Goal: Transaction & Acquisition: Purchase product/service

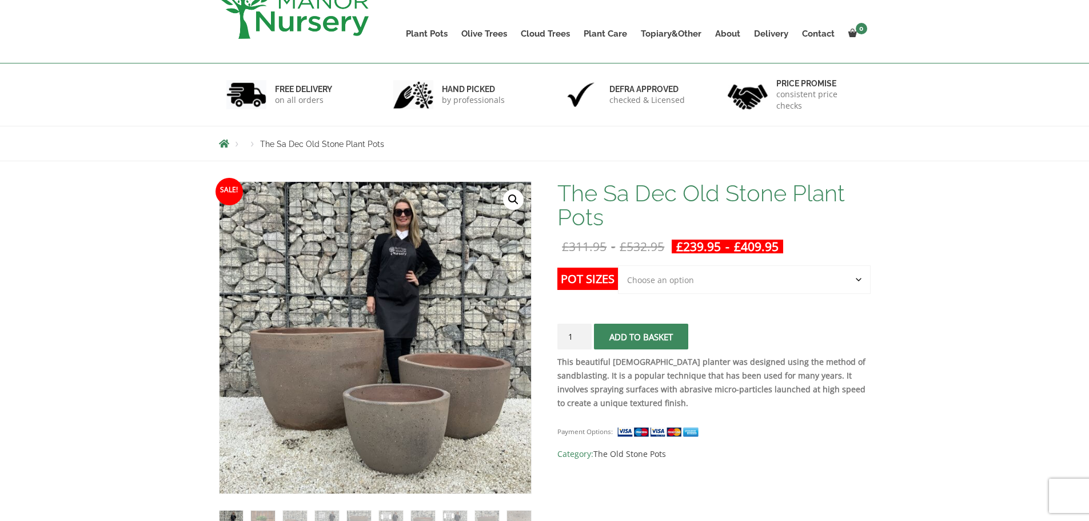
scroll to position [190, 0]
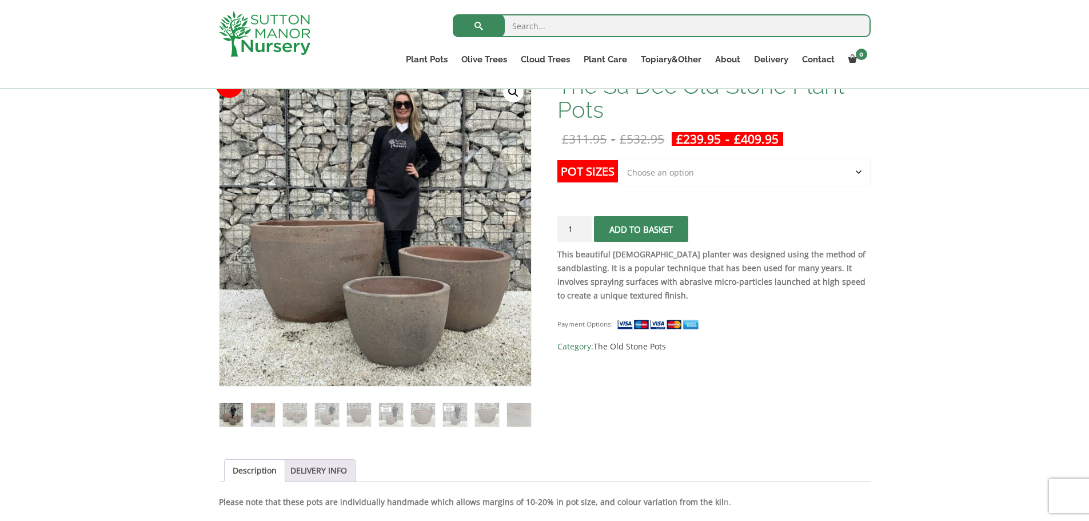
click at [282, 413] on ol at bounding box center [375, 406] width 313 height 41
click at [290, 414] on img at bounding box center [294, 414] width 23 height 23
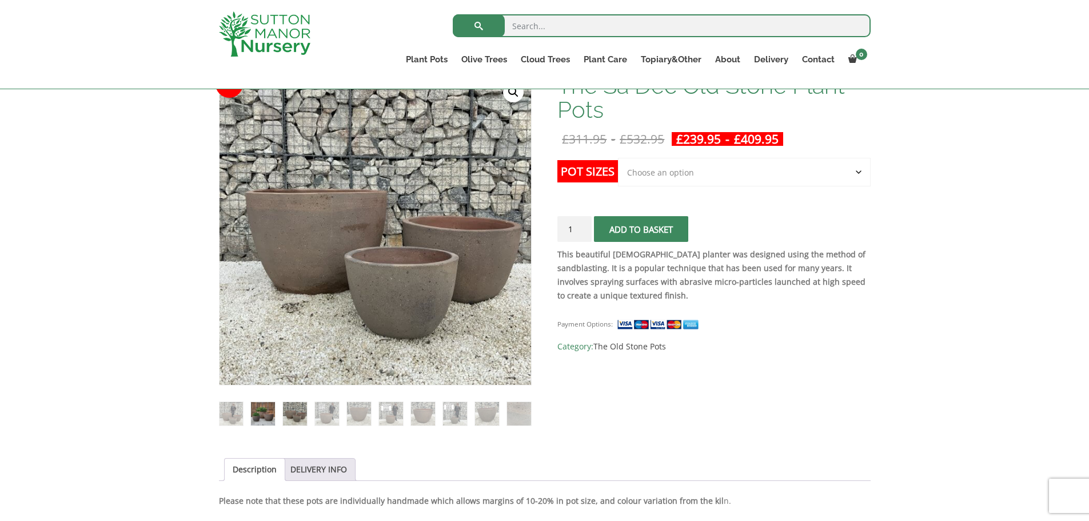
click at [260, 413] on img at bounding box center [262, 413] width 23 height 23
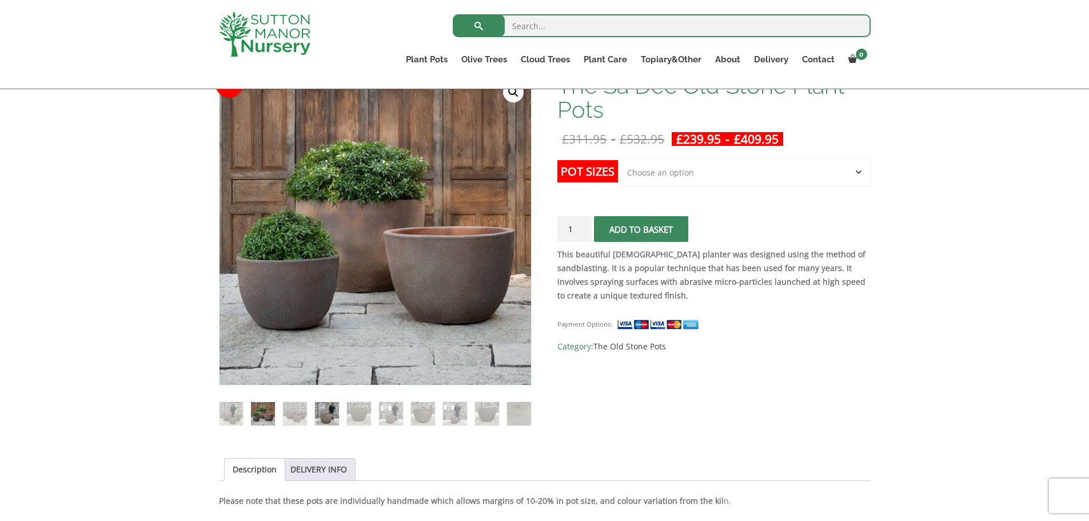
click at [317, 412] on img at bounding box center [326, 413] width 23 height 23
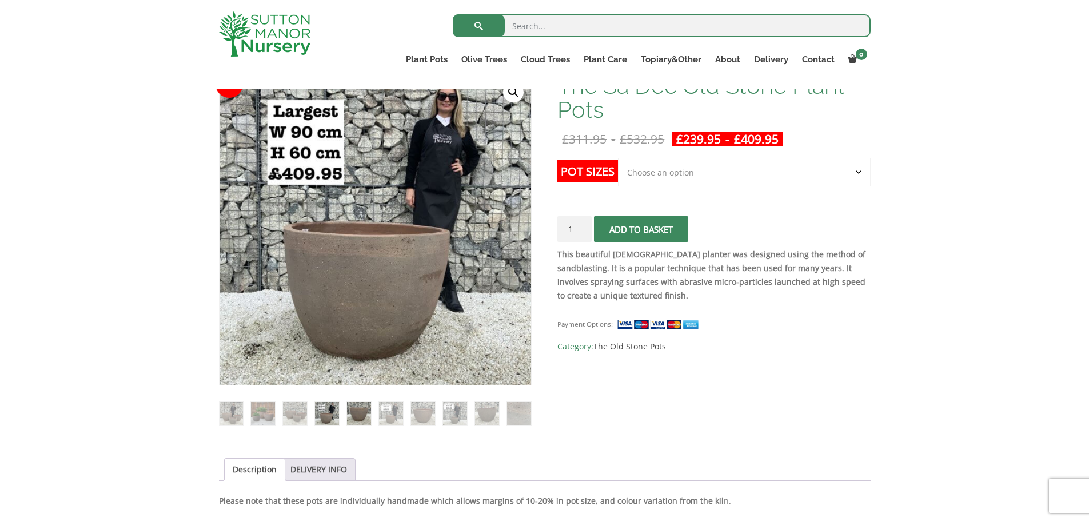
click at [354, 418] on img at bounding box center [358, 413] width 23 height 23
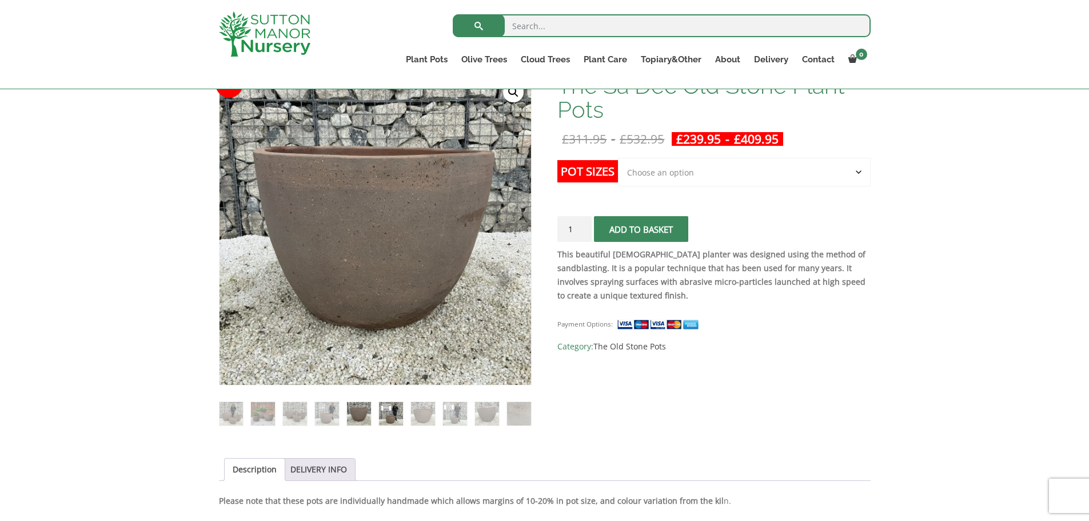
click at [384, 419] on img at bounding box center [390, 413] width 23 height 23
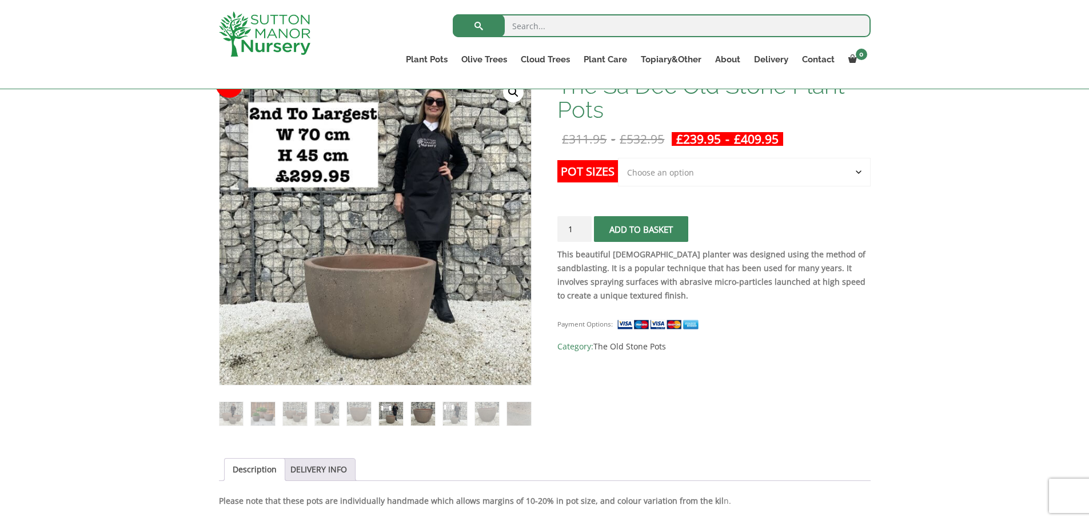
click at [411, 419] on img at bounding box center [422, 413] width 23 height 23
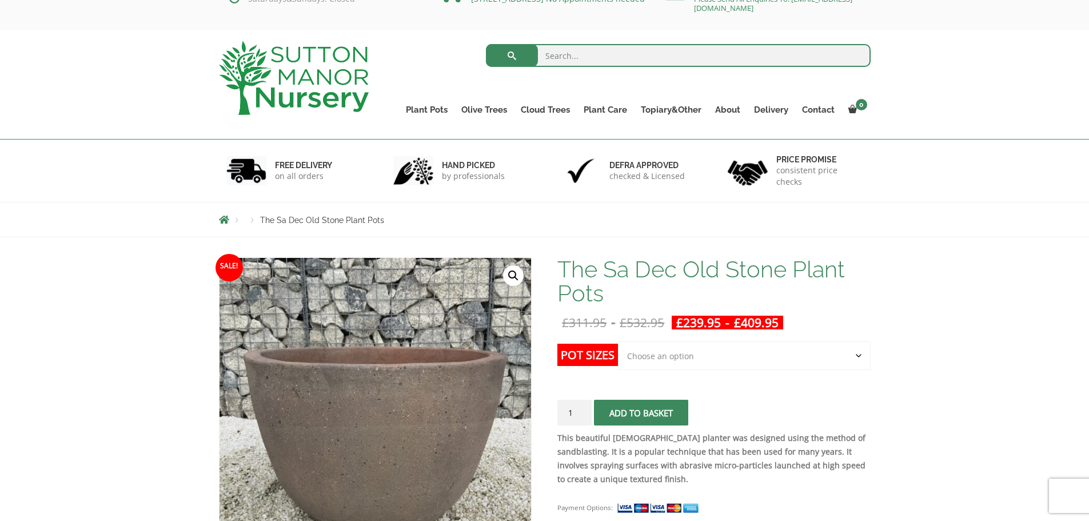
scroll to position [0, 0]
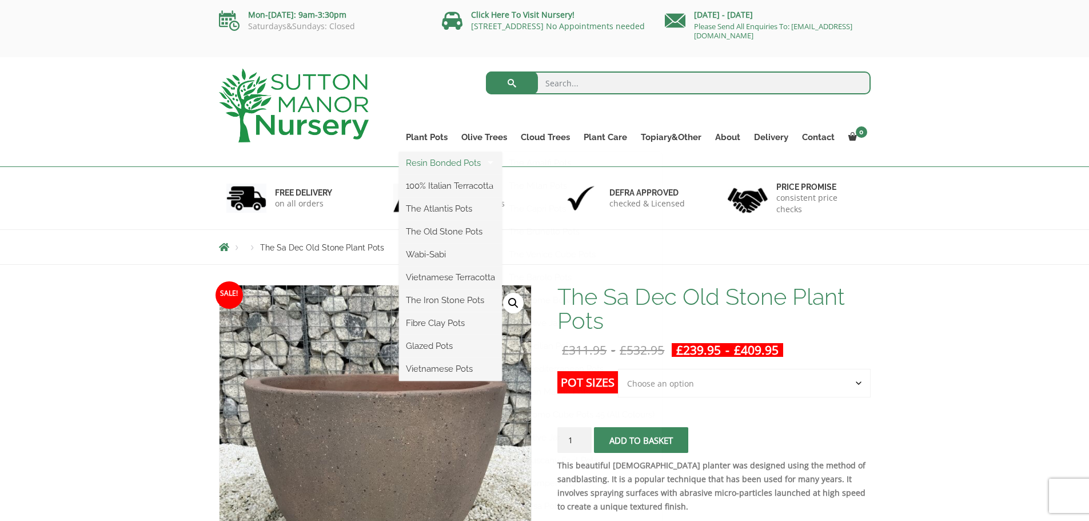
click at [440, 167] on link "Resin Bonded Pots" at bounding box center [450, 162] width 103 height 17
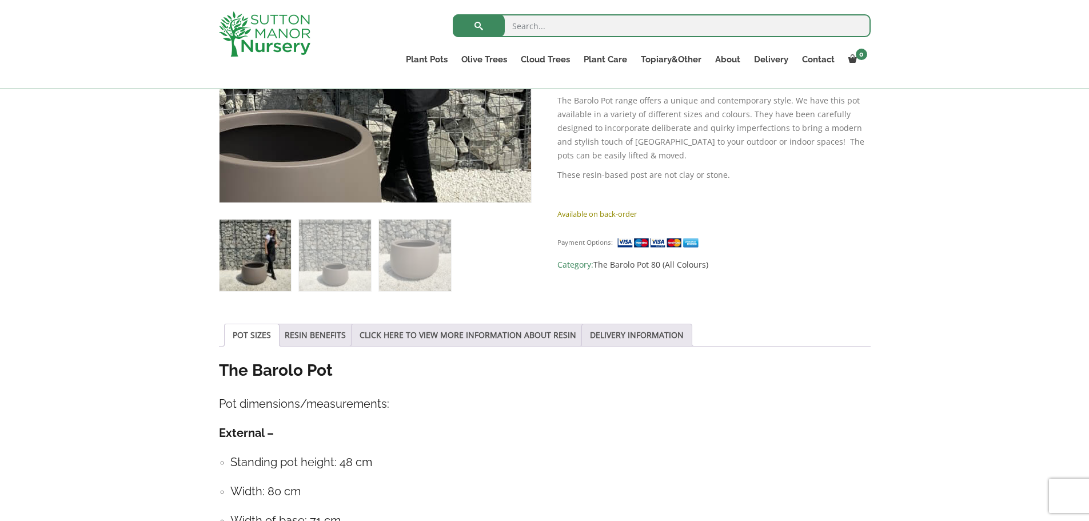
scroll to position [381, 0]
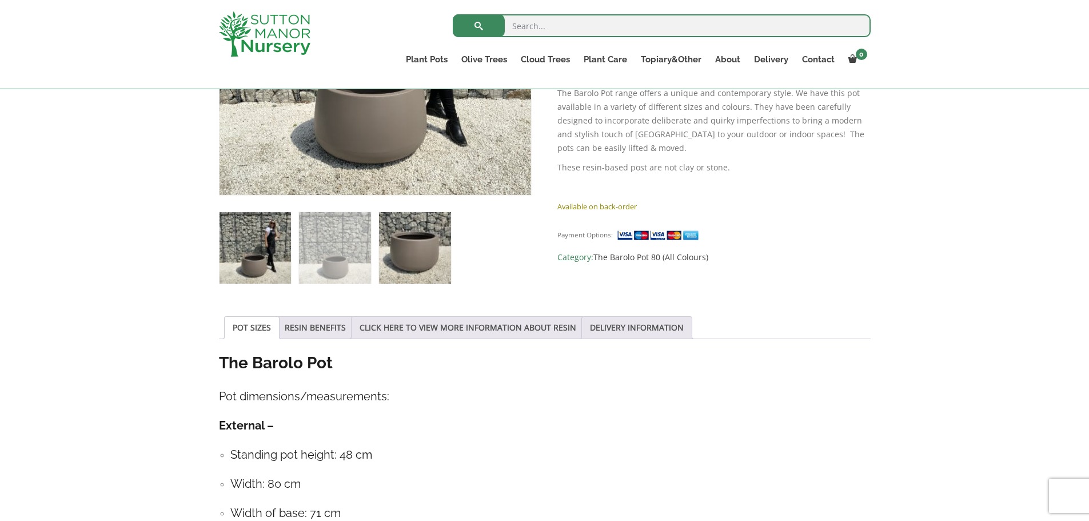
click at [401, 252] on img at bounding box center [414, 247] width 71 height 71
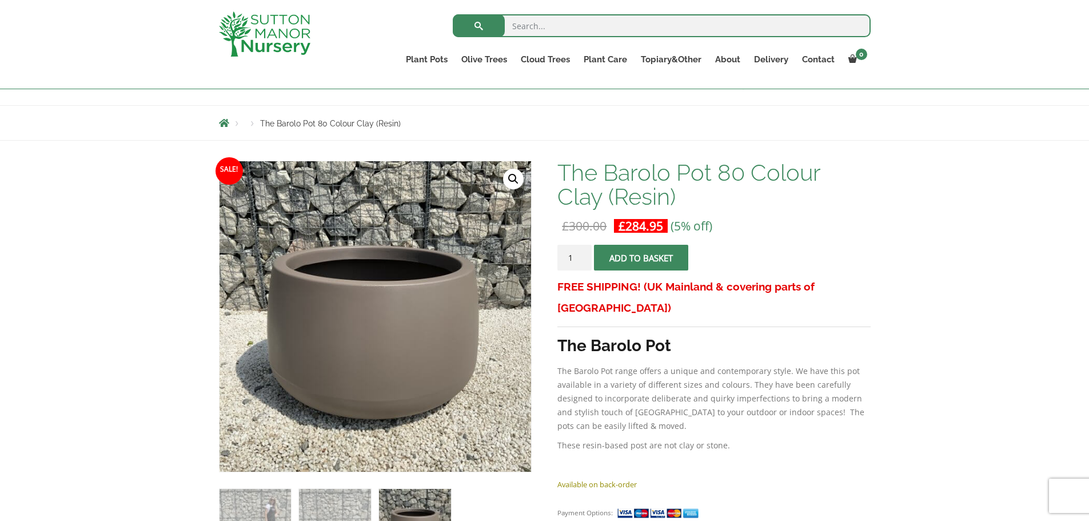
scroll to position [190, 0]
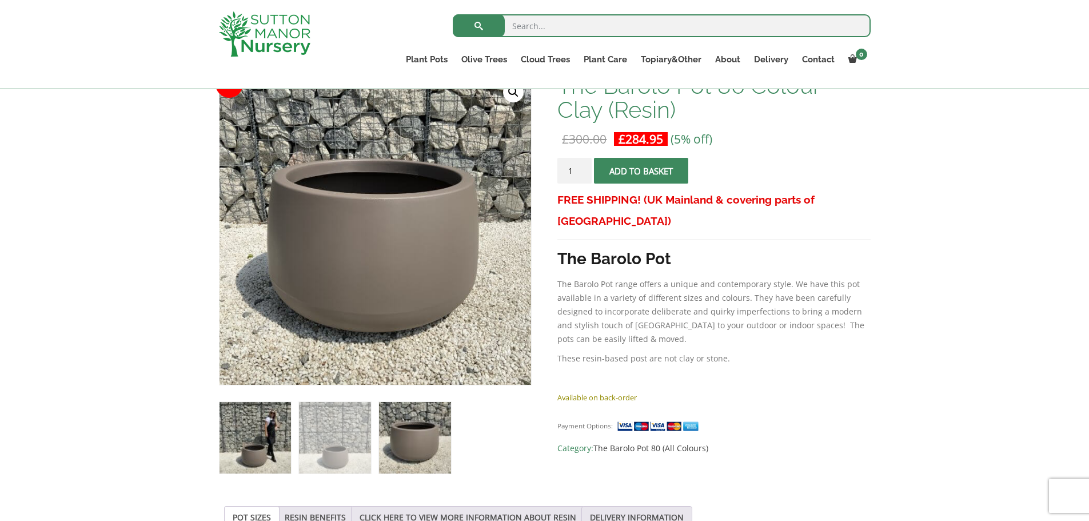
click at [260, 446] on img at bounding box center [255, 437] width 71 height 71
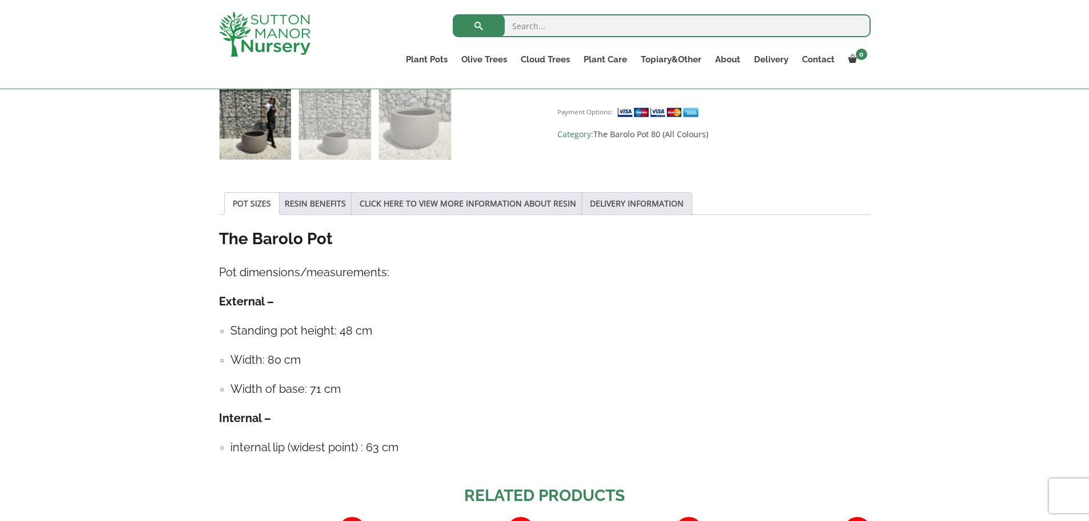
scroll to position [476, 0]
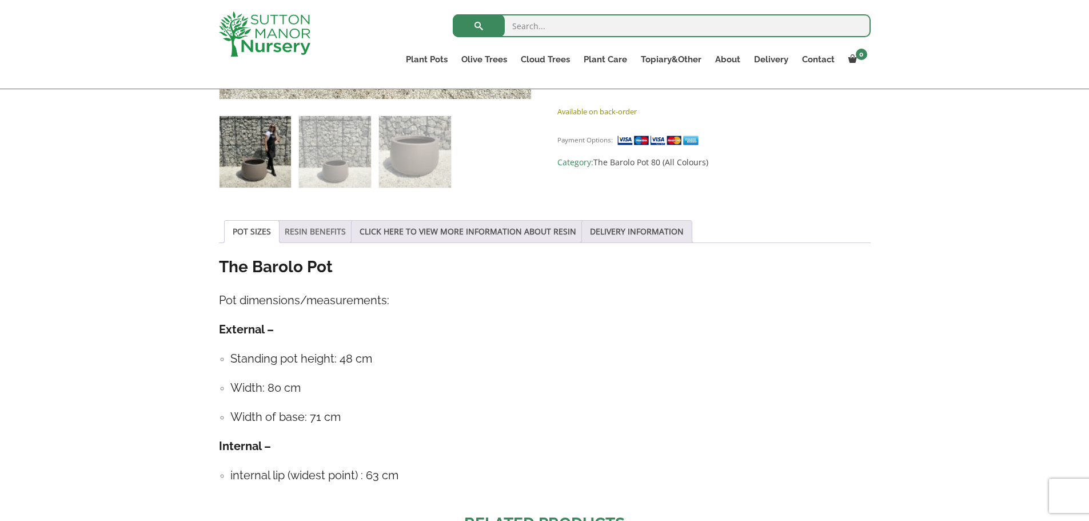
click at [303, 232] on link "RESIN BENEFITS" at bounding box center [315, 232] width 61 height 22
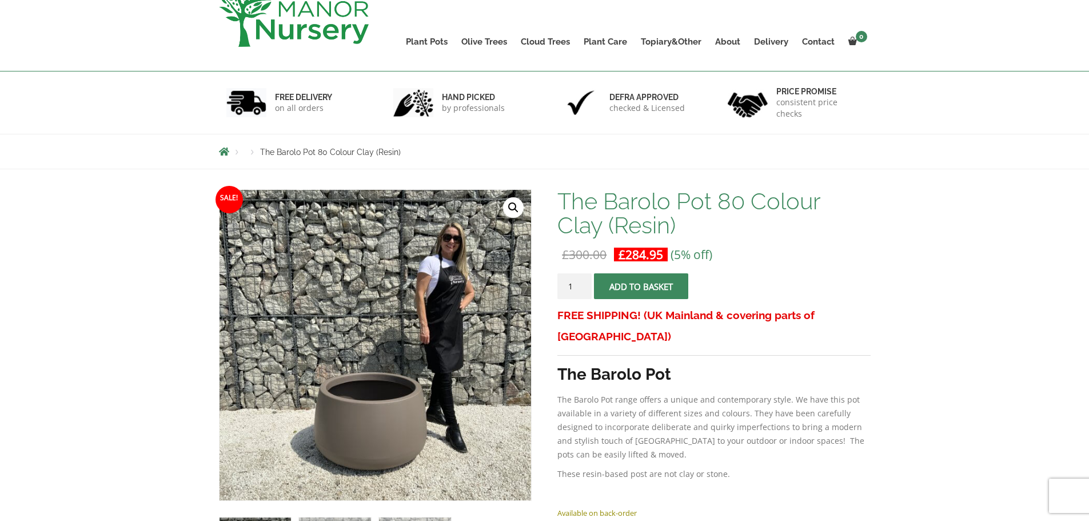
scroll to position [0, 0]
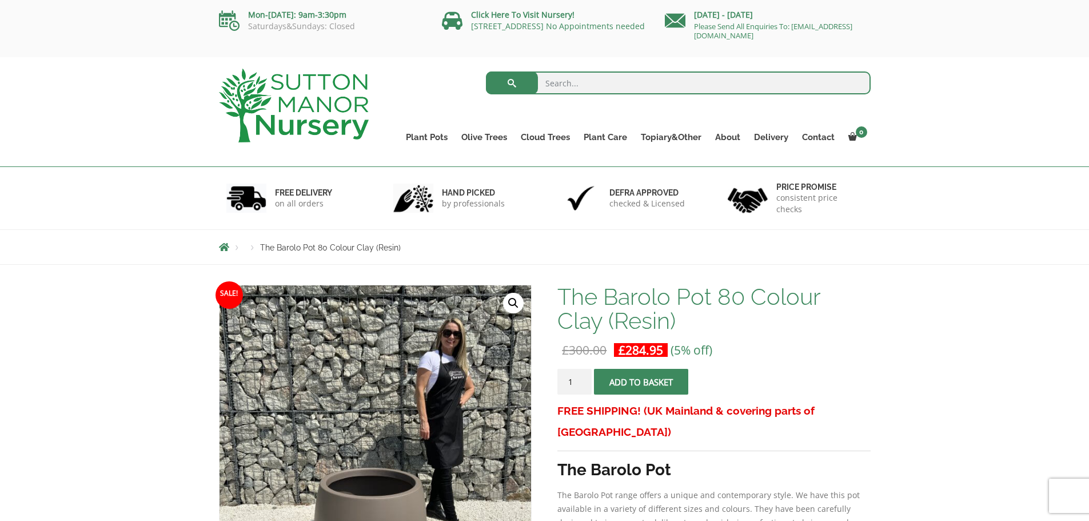
click at [555, 86] on input "search" at bounding box center [678, 82] width 385 height 23
type input "barolo"
click at [486, 71] on button "submit" at bounding box center [512, 82] width 52 height 23
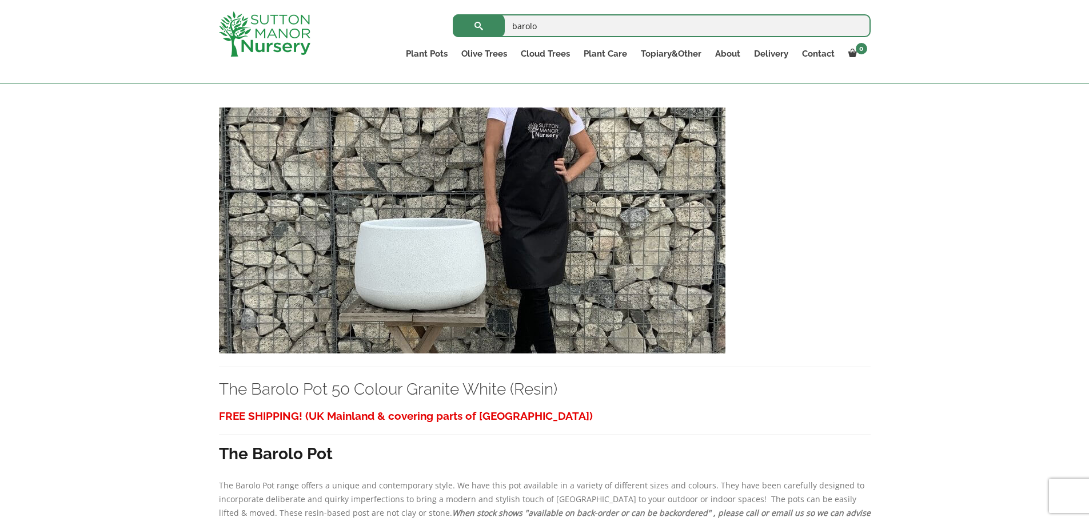
scroll to position [5145, 0]
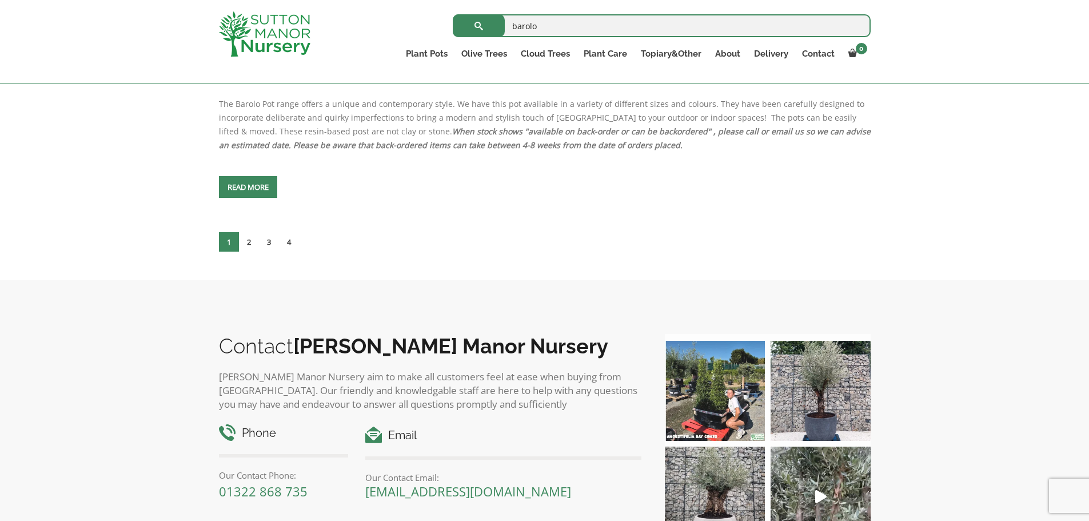
click at [552, 30] on input "barolo" at bounding box center [662, 25] width 418 height 23
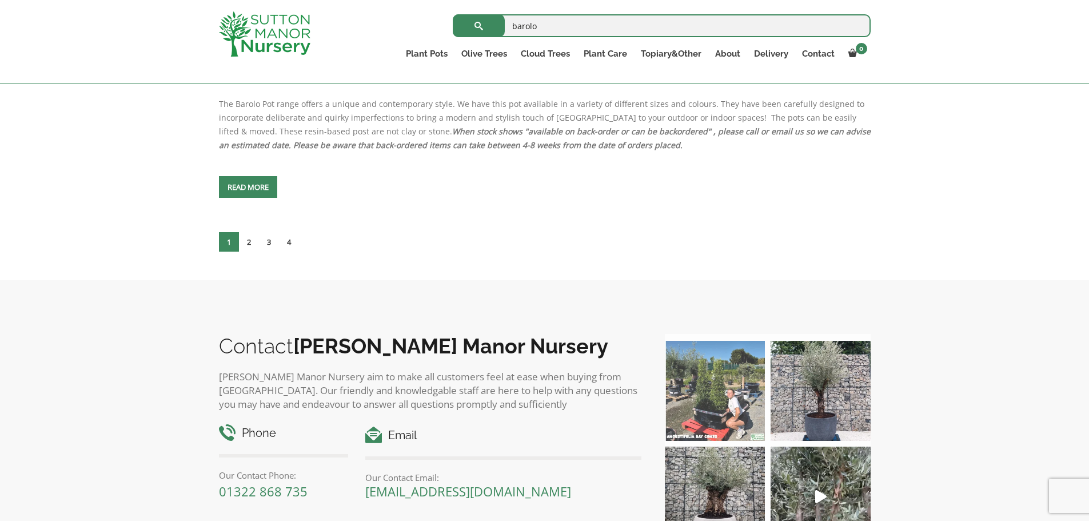
click at [757, 407] on img at bounding box center [715, 391] width 100 height 100
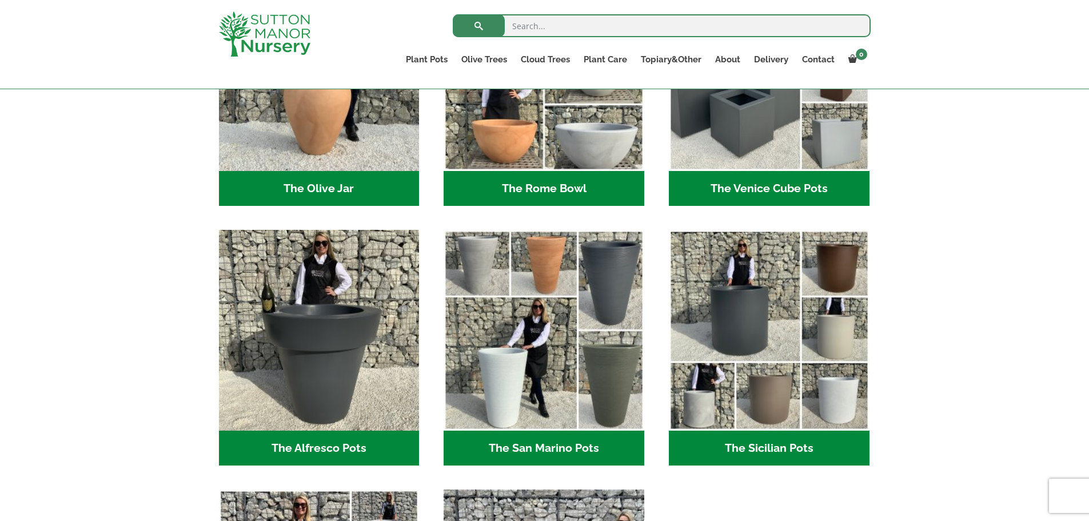
scroll to position [1239, 0]
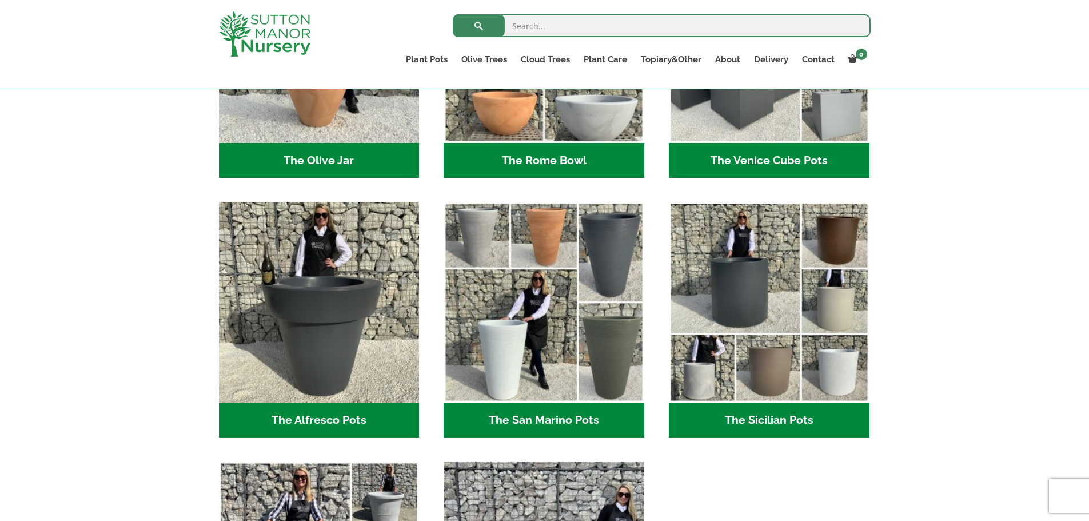
click at [771, 410] on h2 "The Sicilian Pots (18)" at bounding box center [769, 419] width 201 height 35
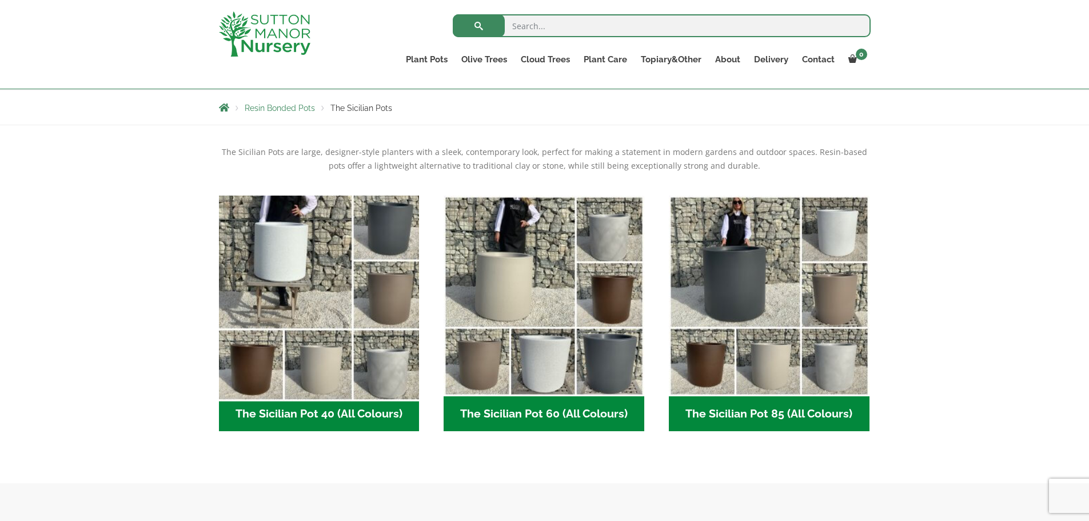
scroll to position [286, 0]
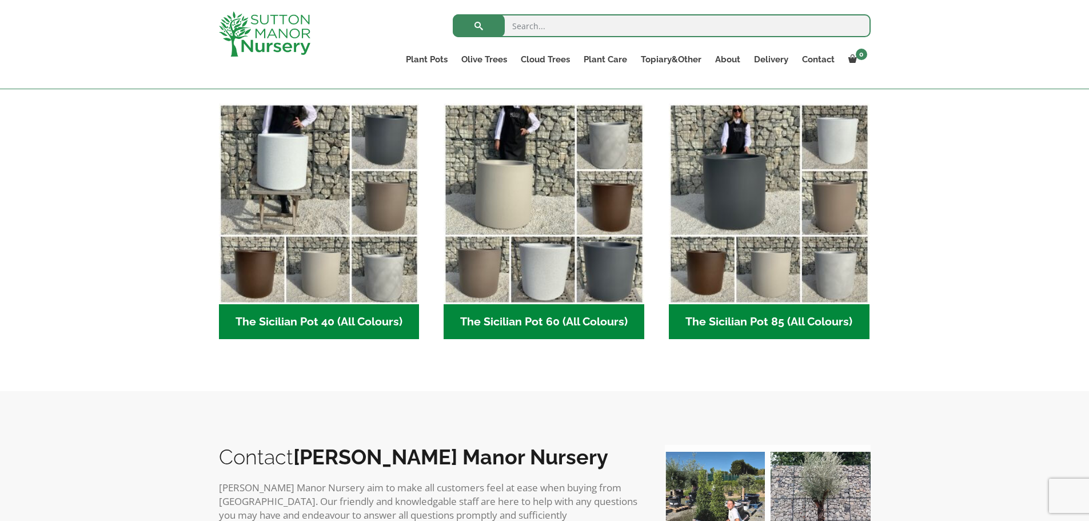
drag, startPoint x: 763, startPoint y: 332, endPoint x: 660, endPoint y: 345, distance: 104.3
click at [763, 332] on h2 "The Sicilian Pot 85 (All Colours) (6)" at bounding box center [769, 321] width 201 height 35
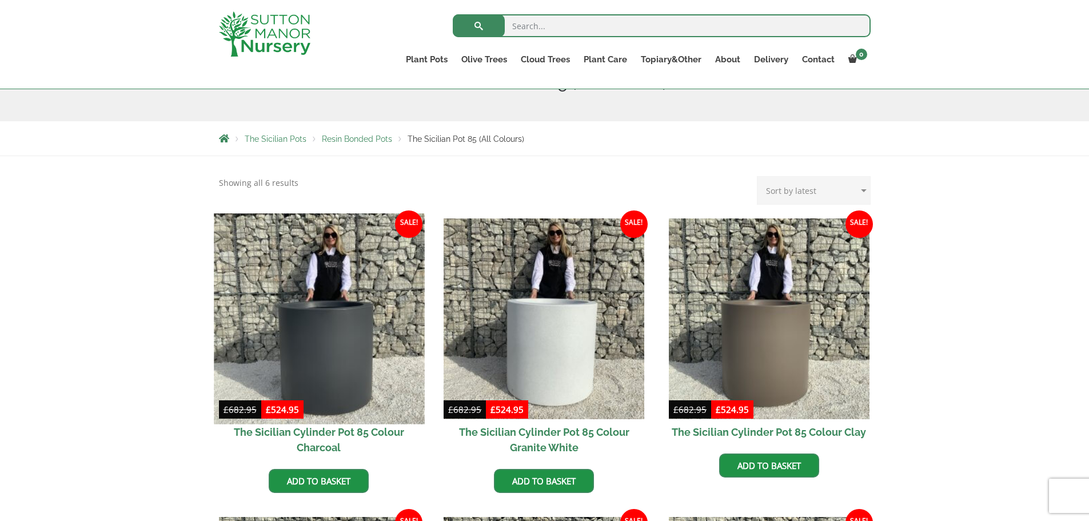
scroll to position [190, 0]
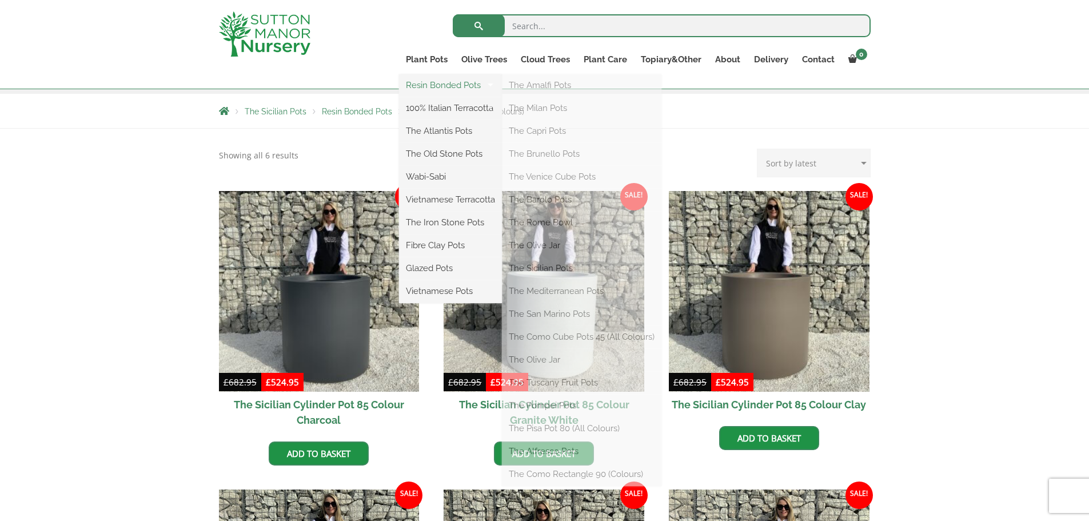
click at [429, 86] on link "Resin Bonded Pots" at bounding box center [450, 85] width 103 height 17
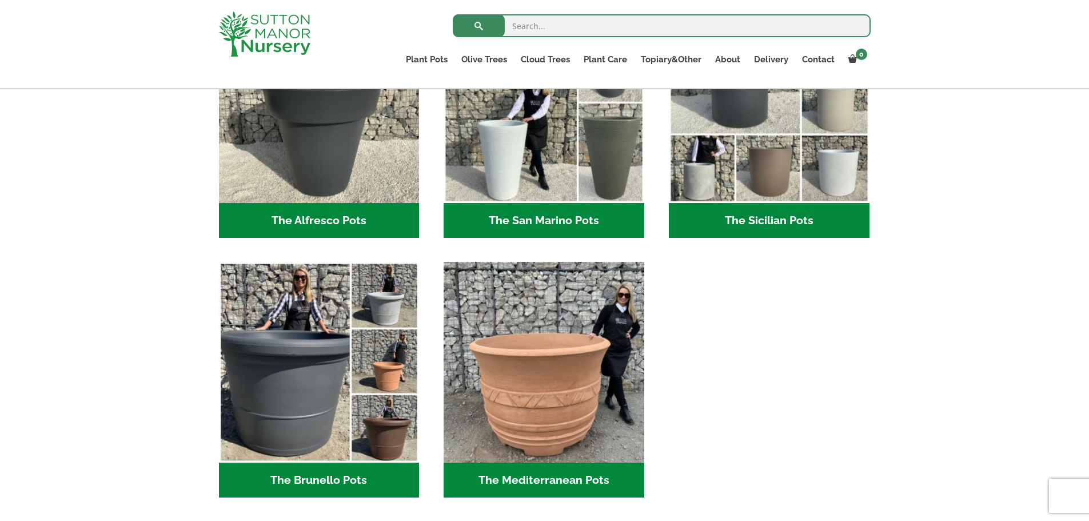
scroll to position [1525, 0]
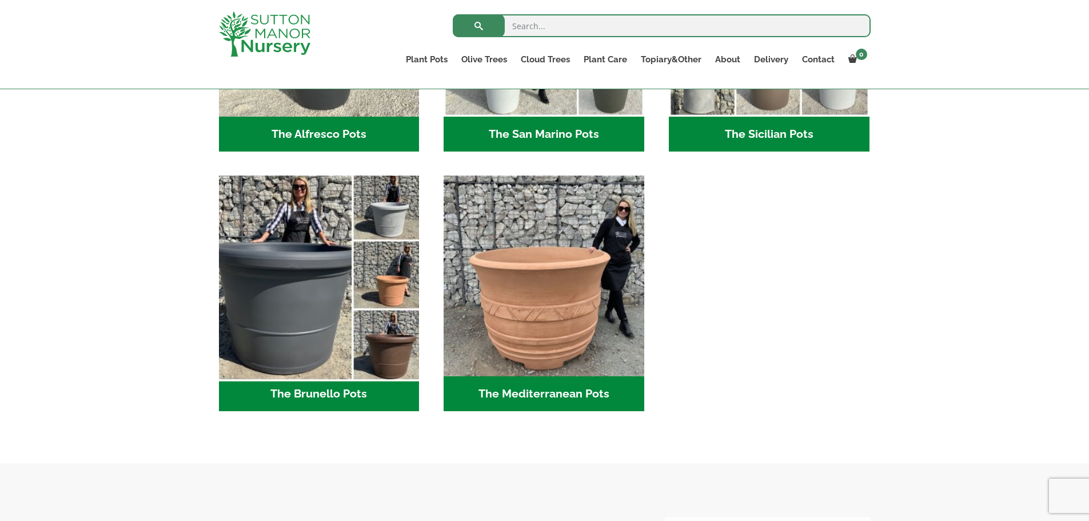
click at [238, 336] on img "Visit product category The Brunello Pots" at bounding box center [319, 276] width 210 height 210
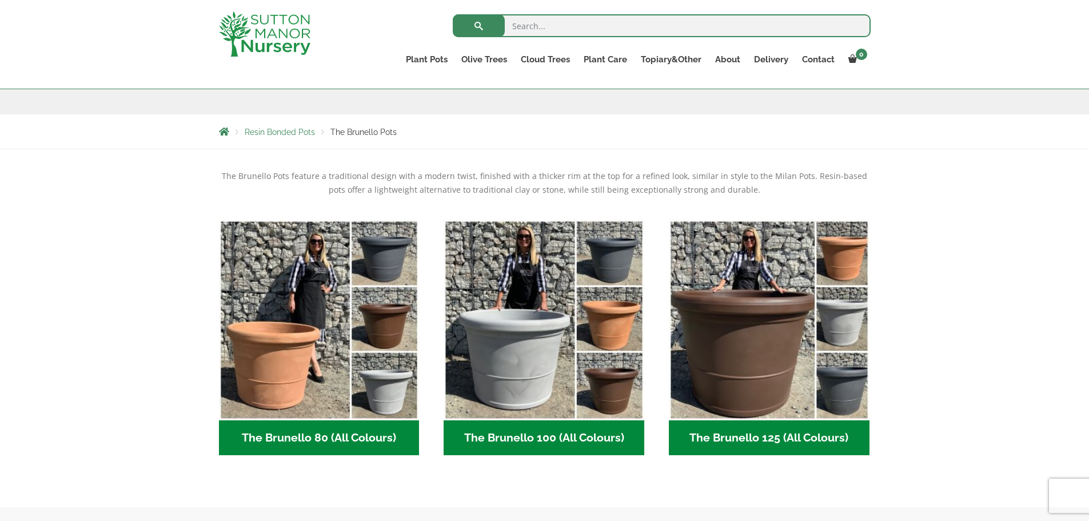
scroll to position [265, 0]
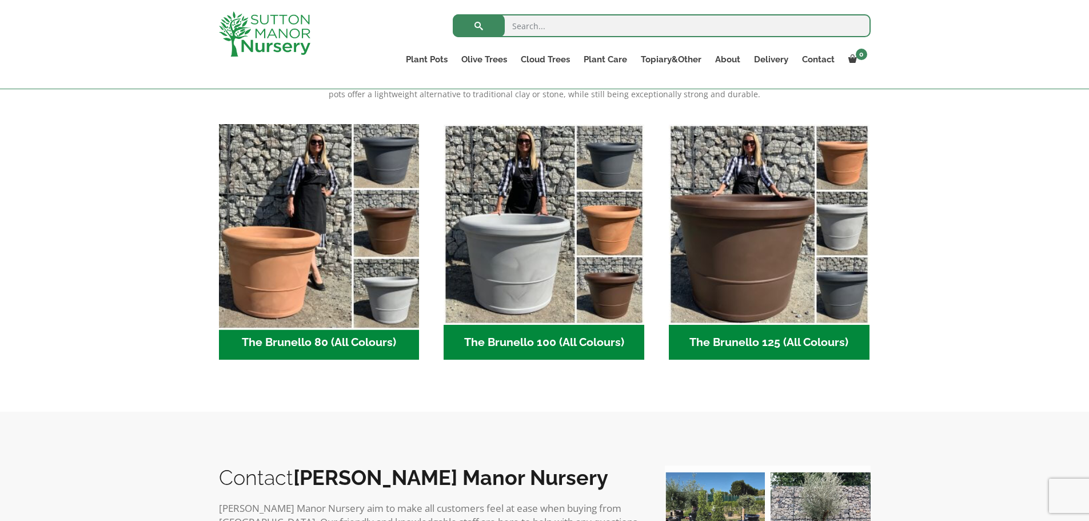
click at [290, 305] on img "Visit product category The Brunello 80 (All Colours)" at bounding box center [319, 224] width 210 height 210
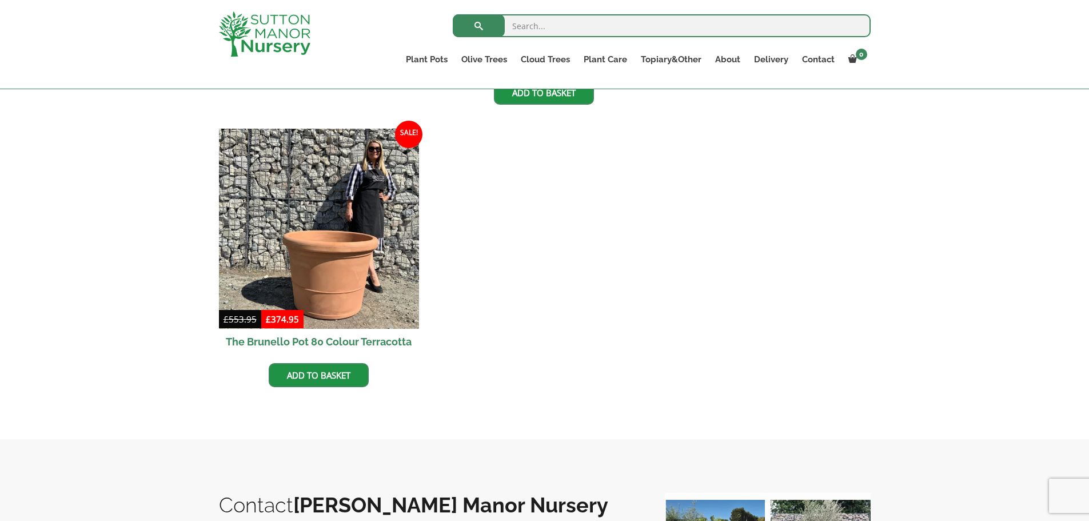
scroll to position [75, 0]
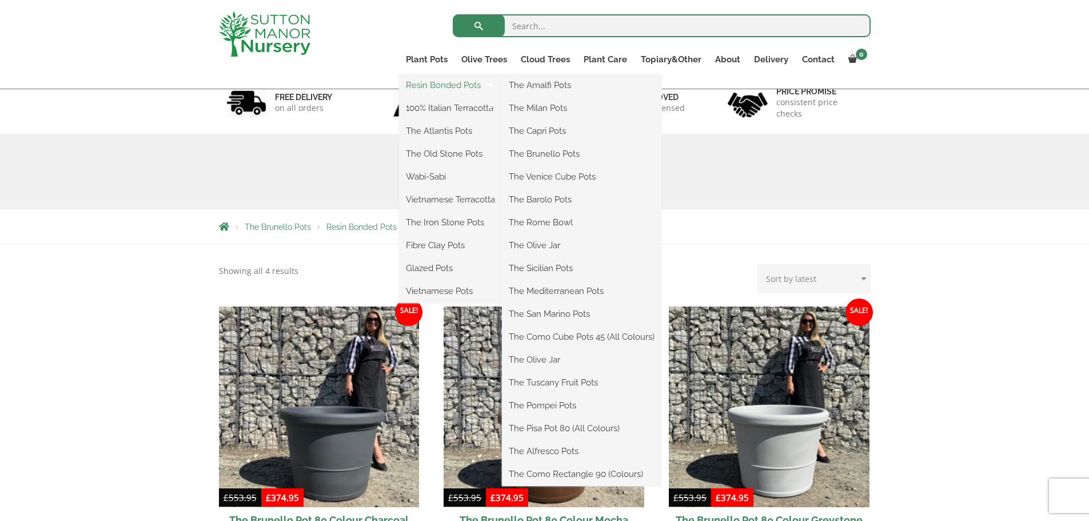
click at [432, 89] on link "Resin Bonded Pots" at bounding box center [450, 85] width 103 height 17
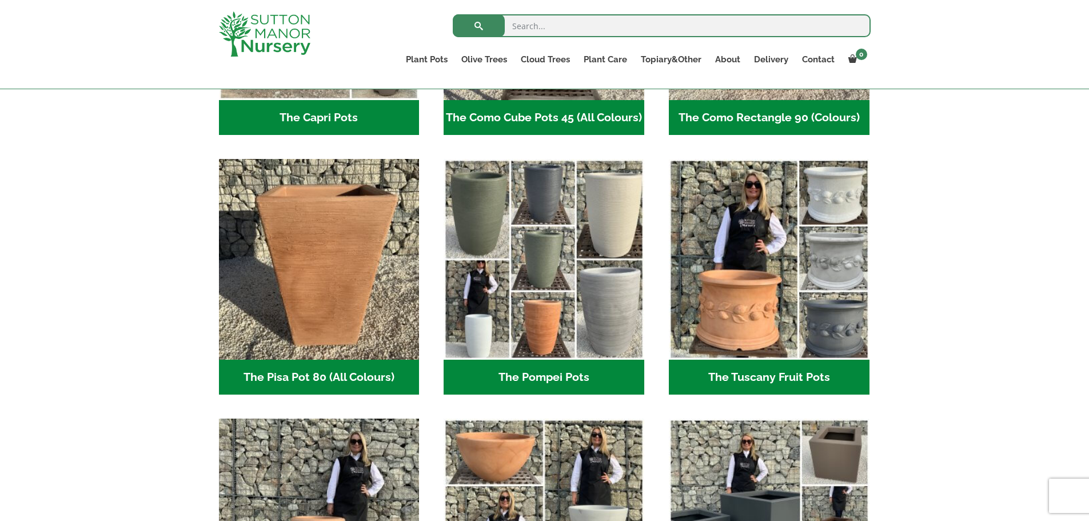
scroll to position [762, 0]
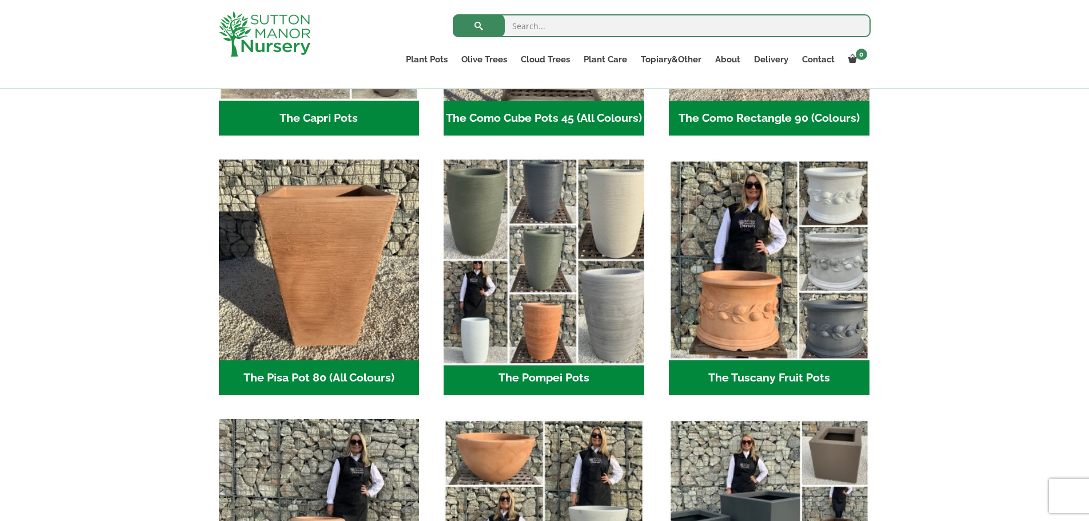
click at [511, 271] on img "Visit product category The Pompei Pots" at bounding box center [544, 260] width 210 height 210
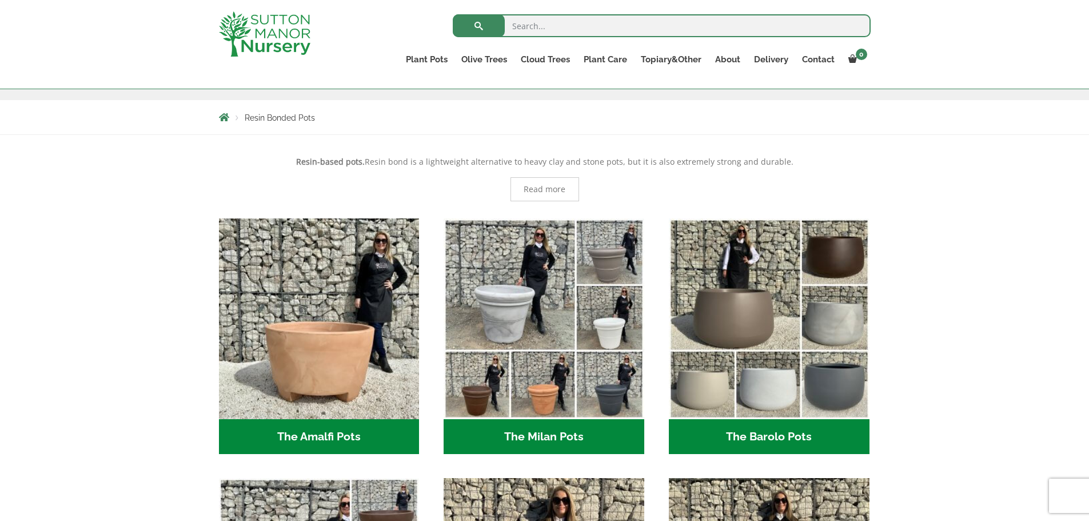
scroll to position [0, 0]
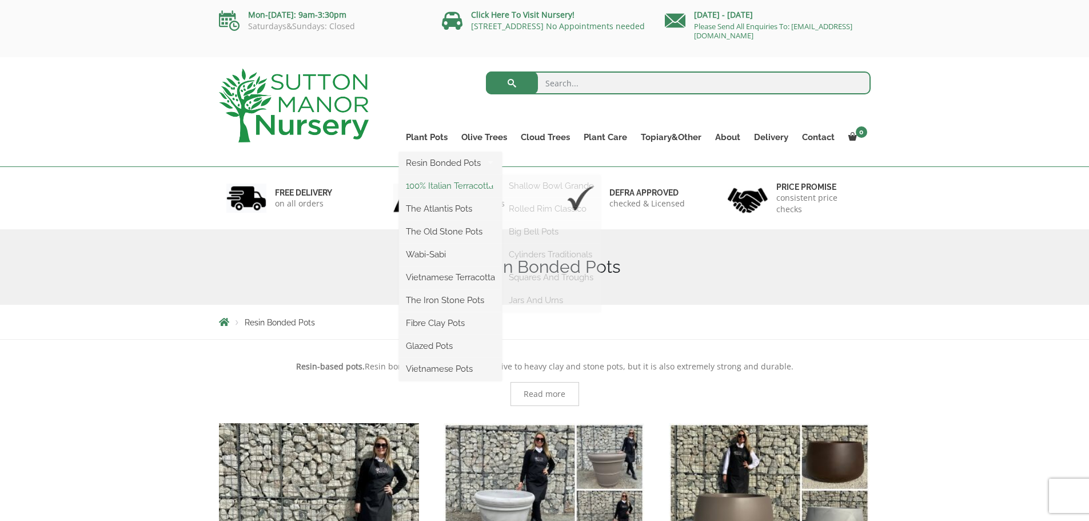
click at [423, 185] on link "100% Italian Terracotta" at bounding box center [450, 185] width 103 height 17
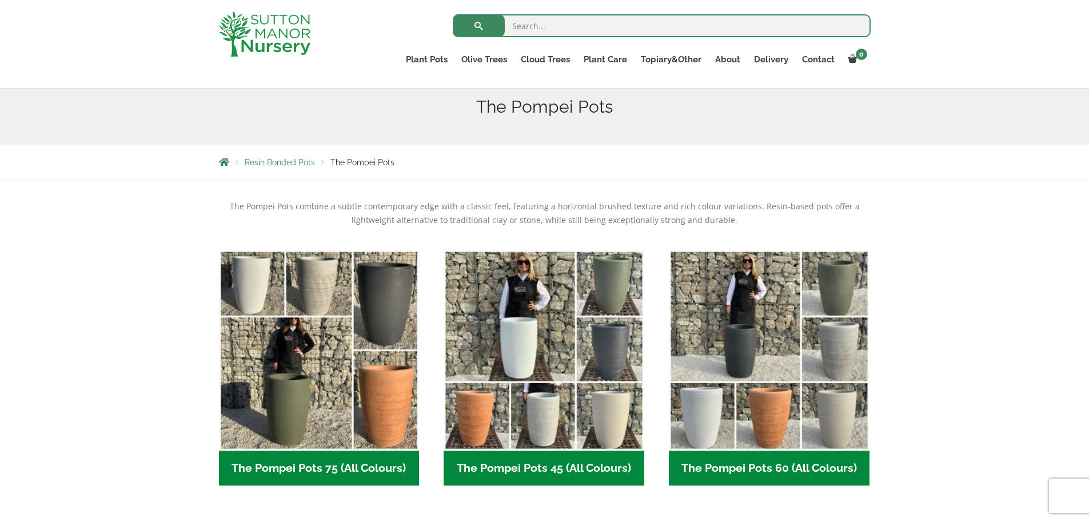
scroll to position [190, 0]
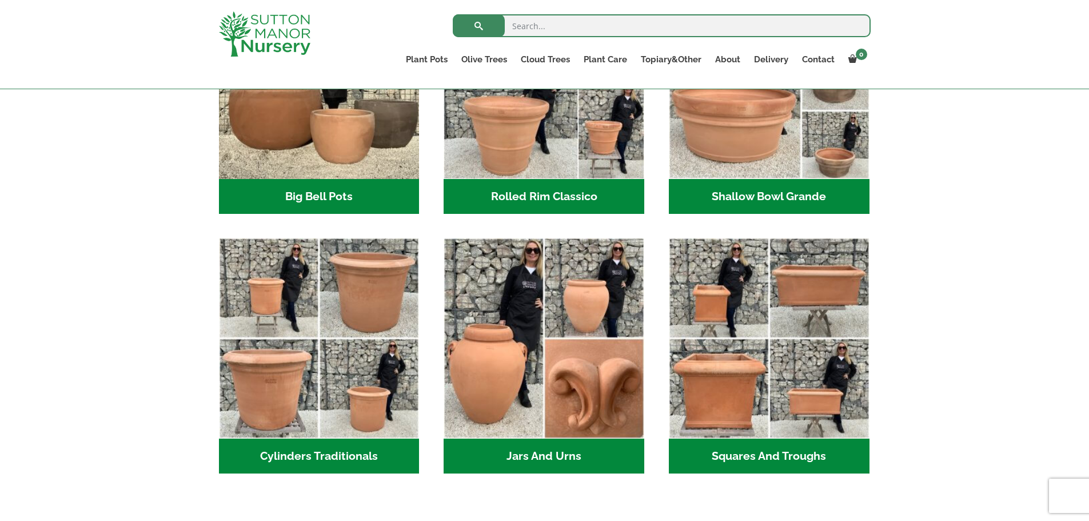
scroll to position [381, 0]
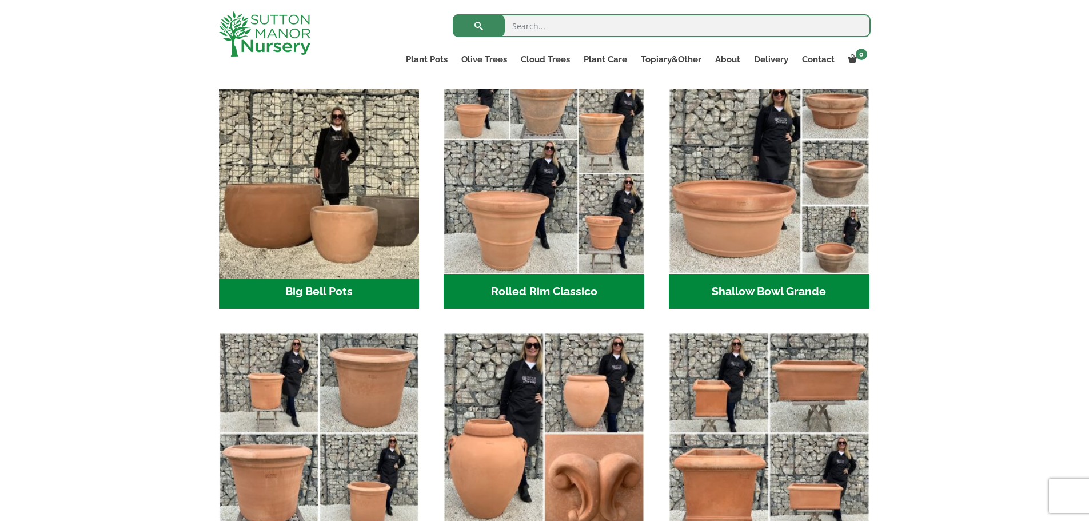
click at [265, 236] on img "Visit product category Big Bell Pots" at bounding box center [319, 173] width 210 height 210
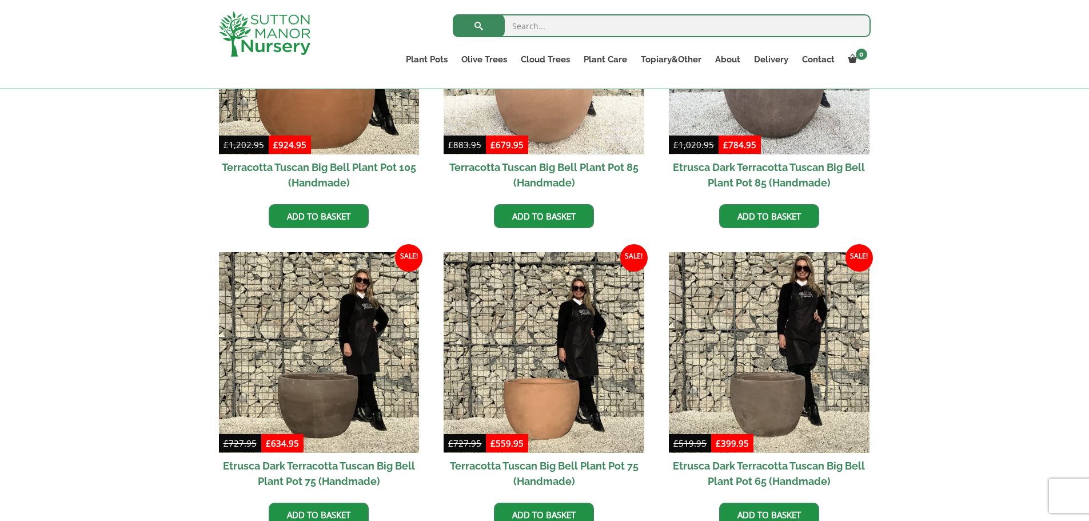
scroll to position [762, 0]
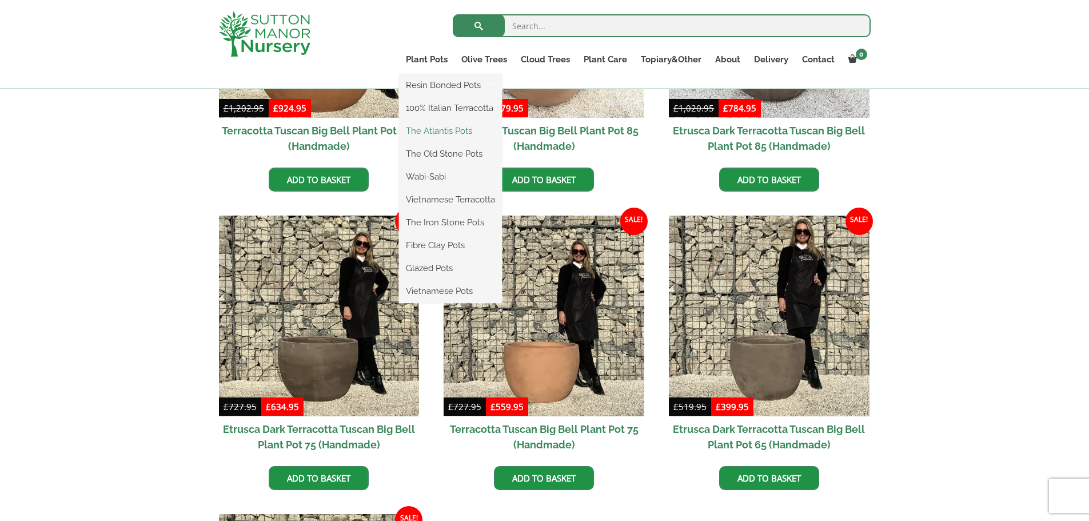
click at [420, 136] on link "The Atlantis Pots" at bounding box center [450, 130] width 103 height 17
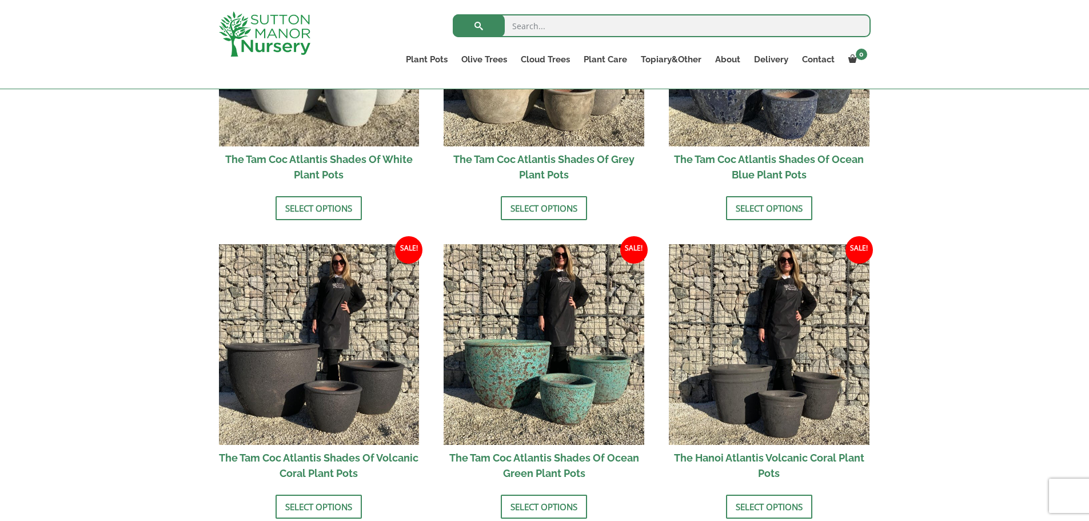
scroll to position [858, 0]
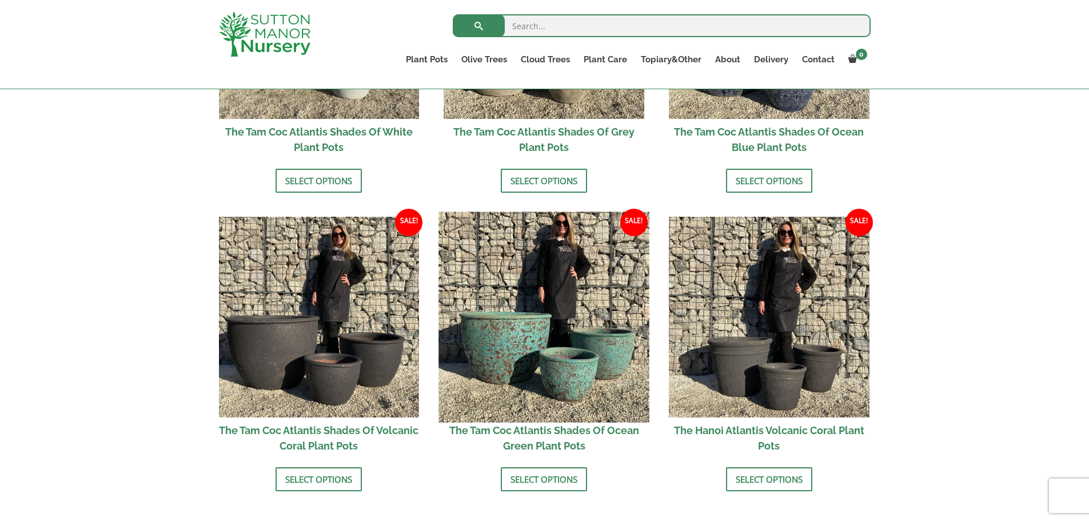
click at [508, 346] on img at bounding box center [544, 317] width 210 height 210
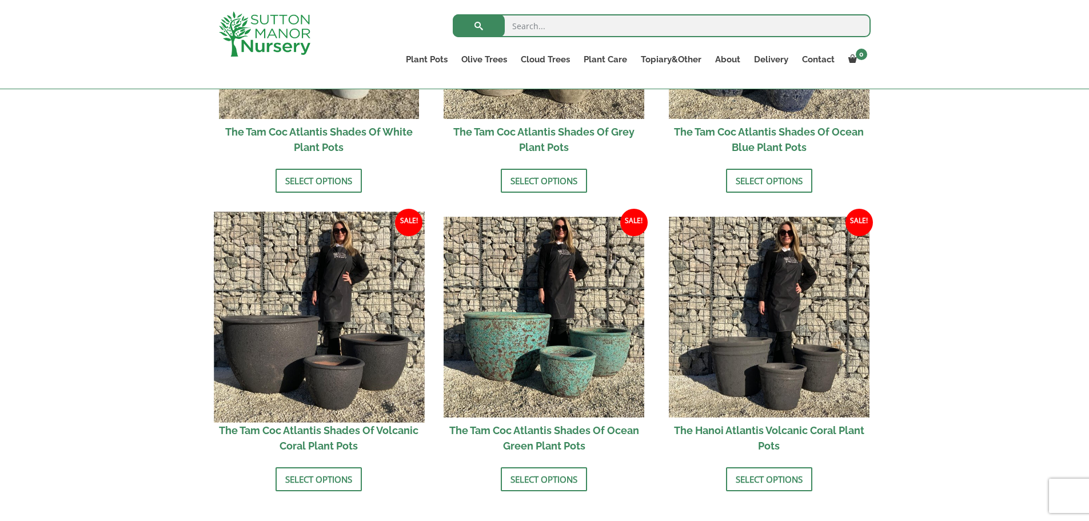
click at [235, 335] on img at bounding box center [319, 317] width 210 height 210
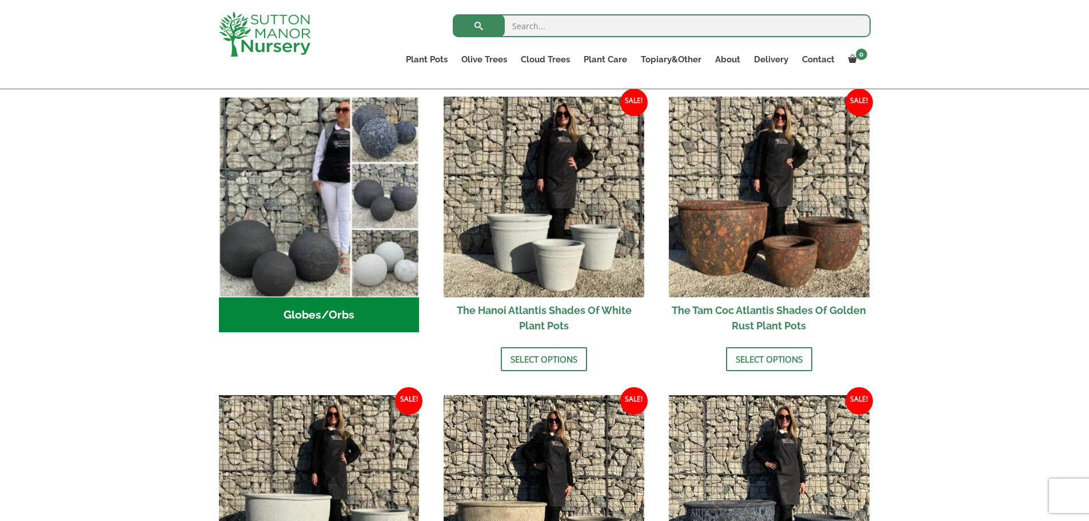
scroll to position [762, 0]
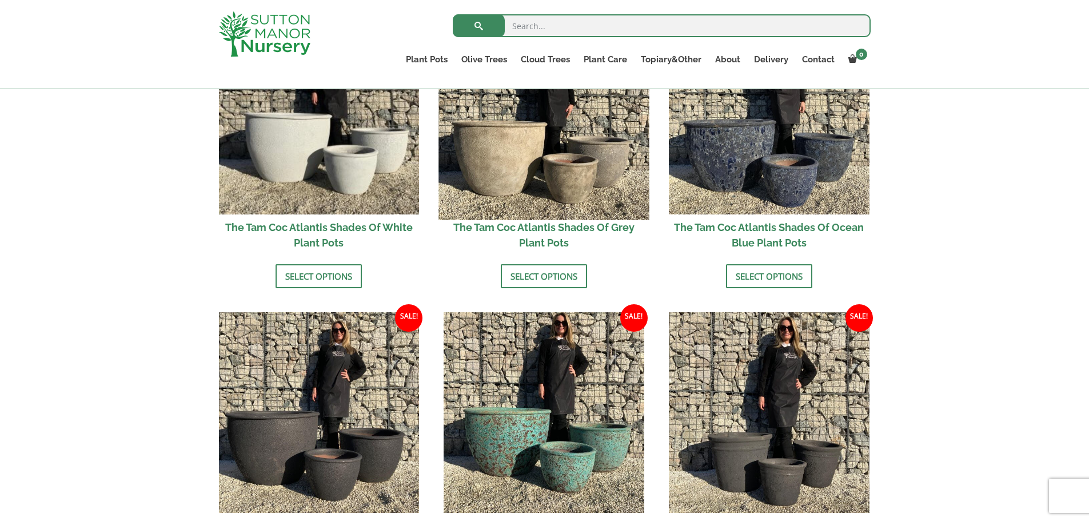
drag, startPoint x: 512, startPoint y: 176, endPoint x: 505, endPoint y: 178, distance: 6.7
click at [512, 176] on img at bounding box center [544, 114] width 210 height 210
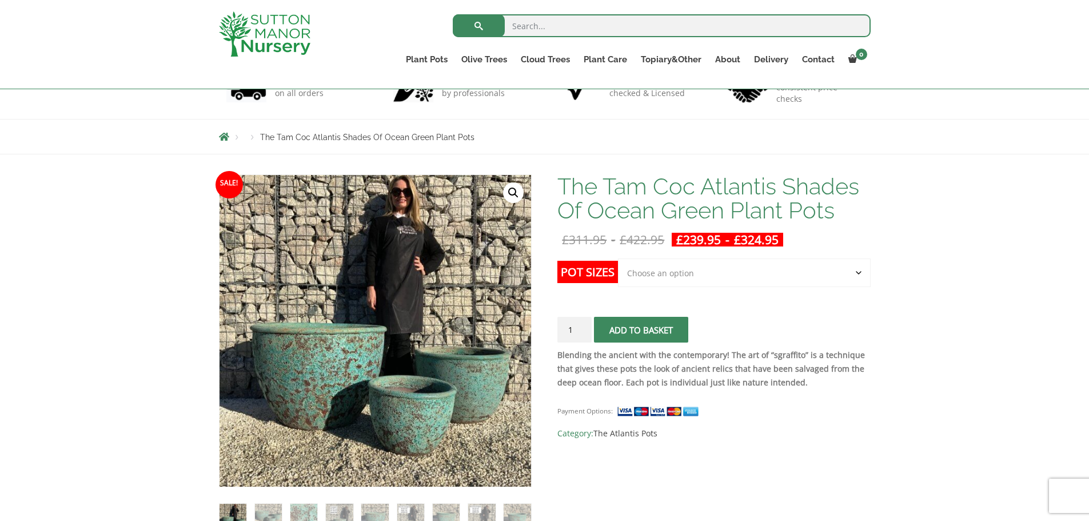
scroll to position [190, 0]
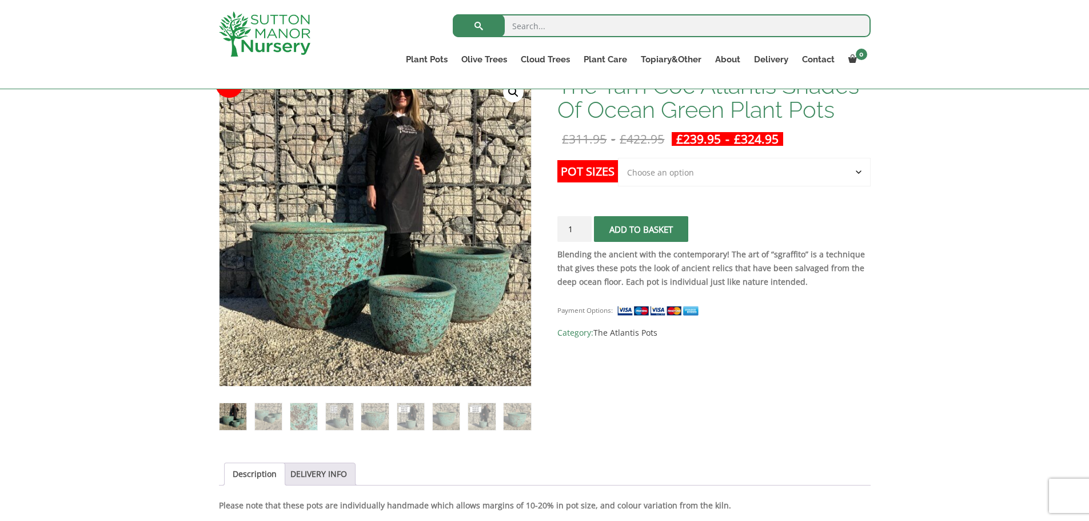
click at [637, 176] on select "Choose an option Click here to buy the 3rd to Largest Pot In The Picture Click …" at bounding box center [744, 172] width 252 height 29
click at [601, 308] on small "Payment Options:" at bounding box center [584, 310] width 55 height 9
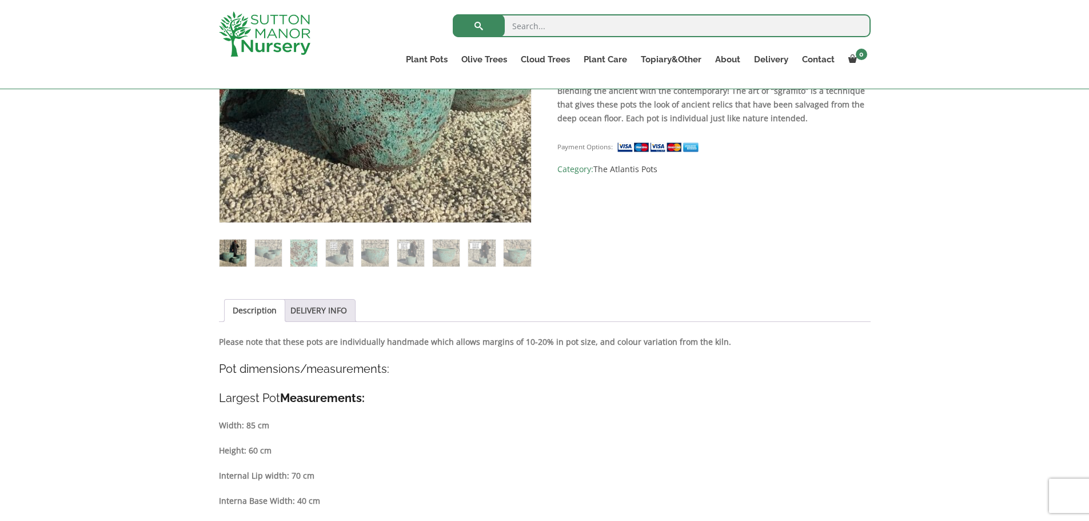
scroll to position [476, 0]
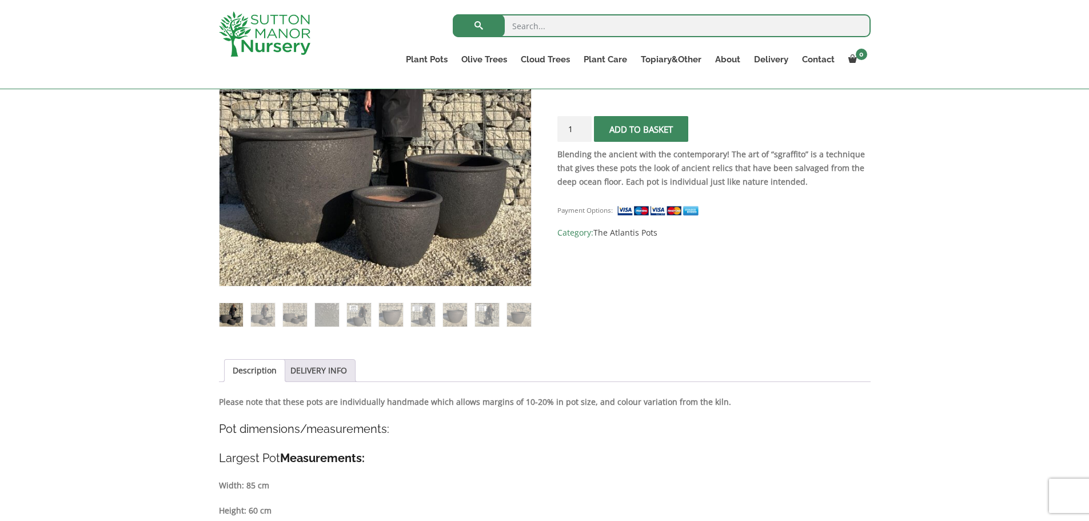
scroll to position [190, 0]
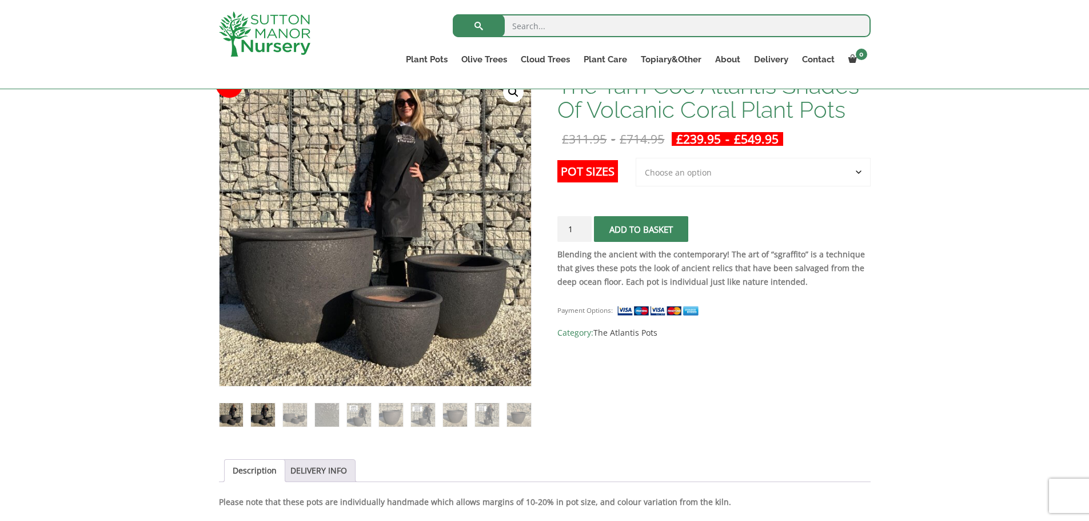
click at [262, 415] on img at bounding box center [262, 414] width 23 height 23
click at [290, 420] on img at bounding box center [294, 413] width 23 height 23
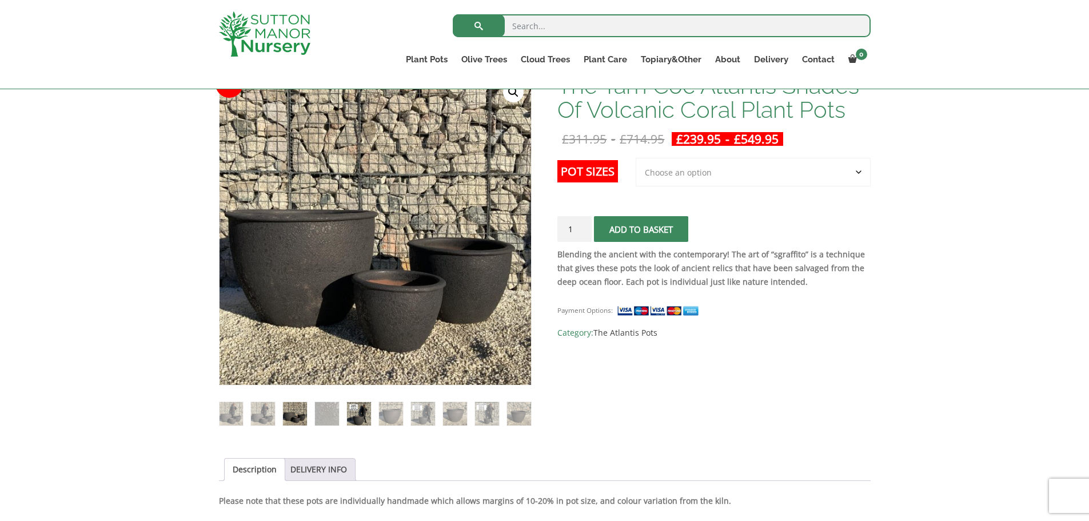
click at [349, 413] on img at bounding box center [358, 413] width 23 height 23
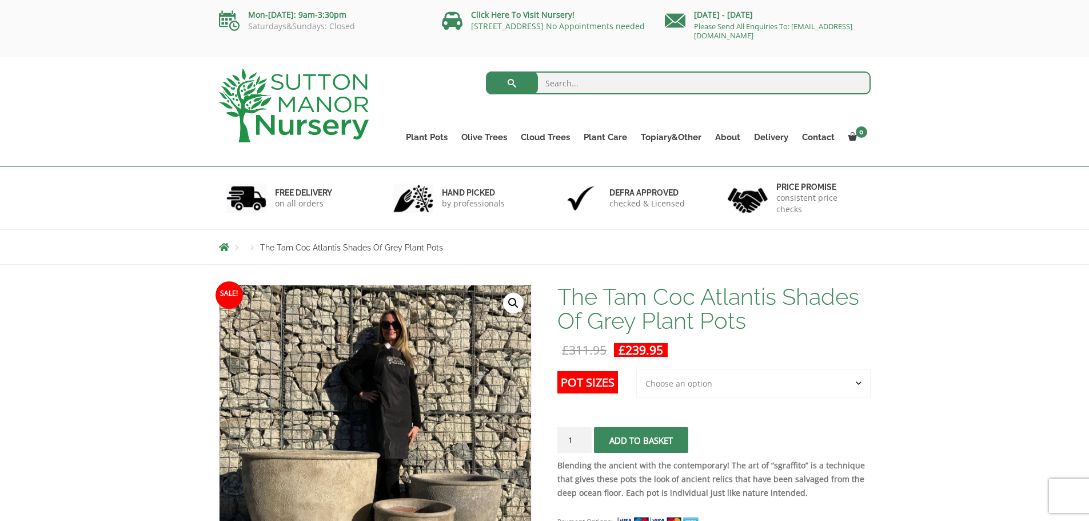
scroll to position [95, 0]
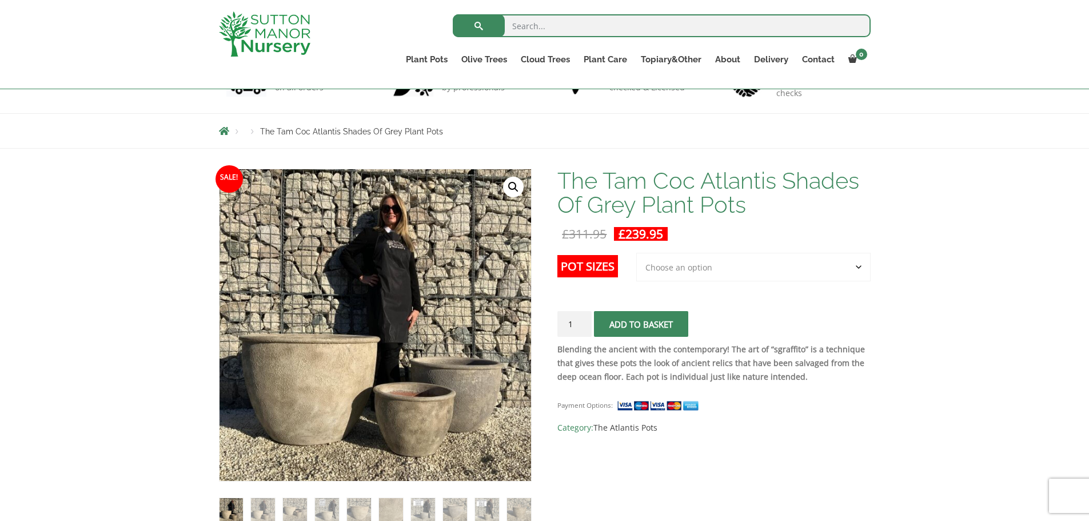
click at [660, 265] on select "Choose an option 3rd to Largest Pot In The Picture" at bounding box center [753, 267] width 234 height 29
click at [600, 295] on th "Pot Sizes" at bounding box center [596, 278] width 78 height 50
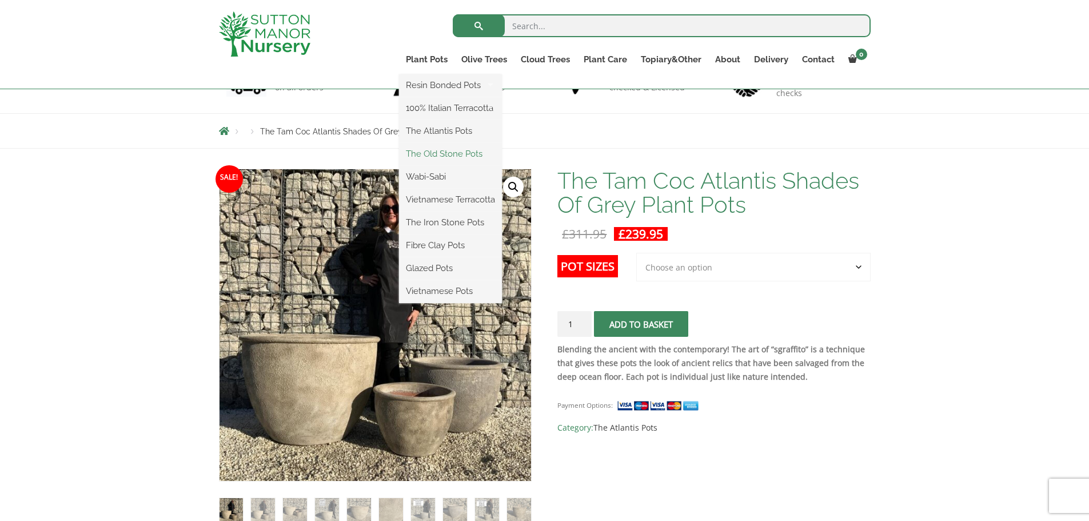
click at [431, 150] on link "The Old Stone Pots" at bounding box center [450, 153] width 103 height 17
click at [427, 177] on link "Wabi-Sabi" at bounding box center [450, 176] width 103 height 17
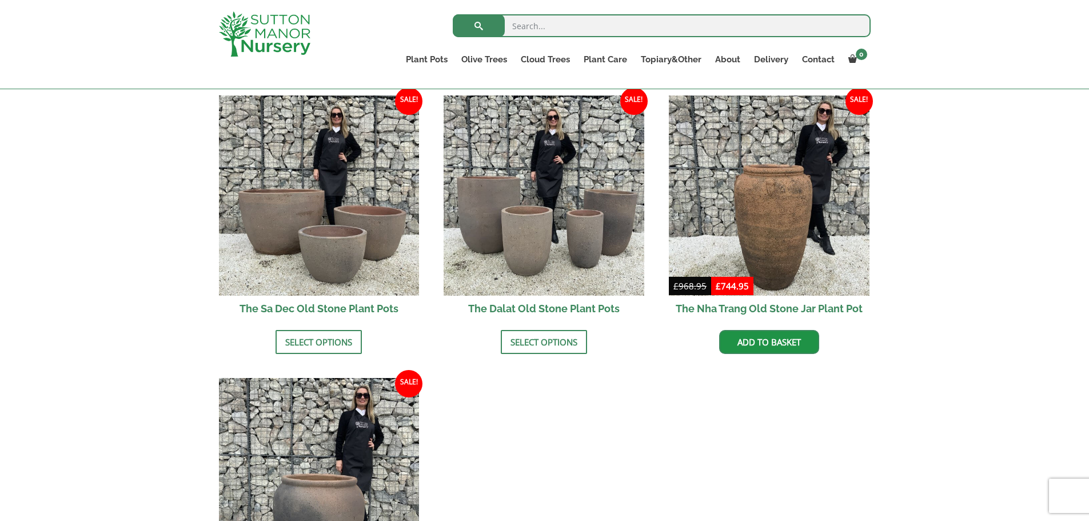
scroll to position [667, 0]
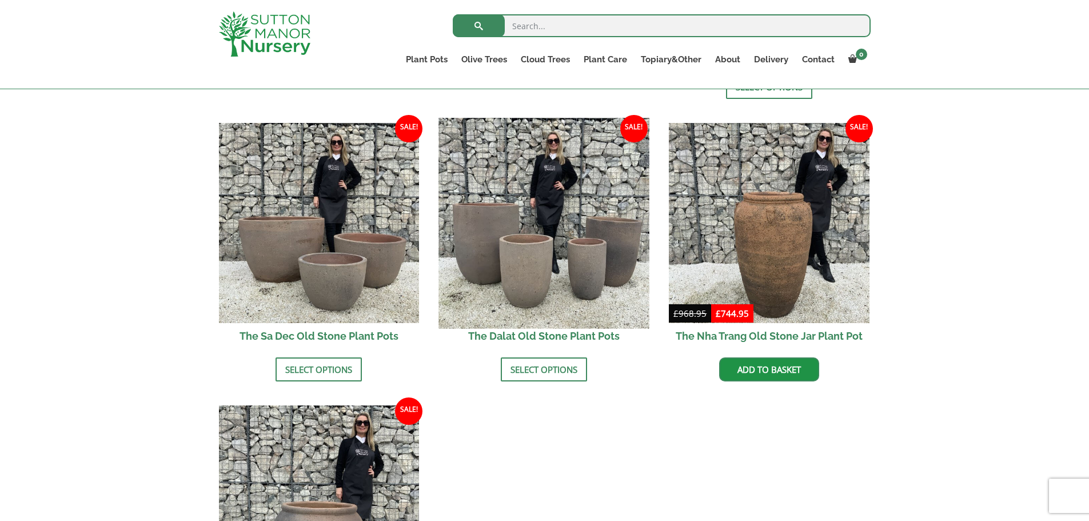
click at [512, 260] on img at bounding box center [544, 223] width 210 height 210
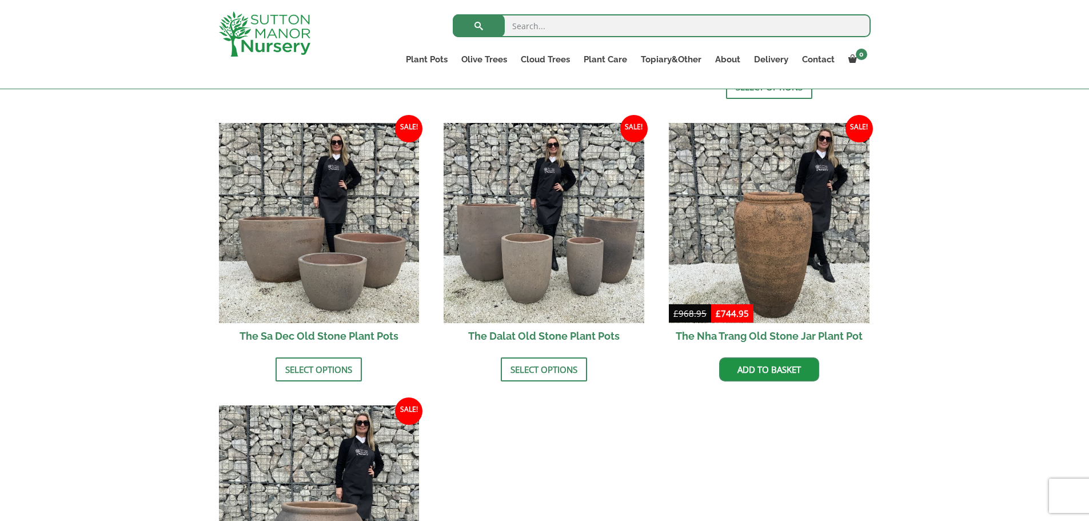
scroll to position [858, 0]
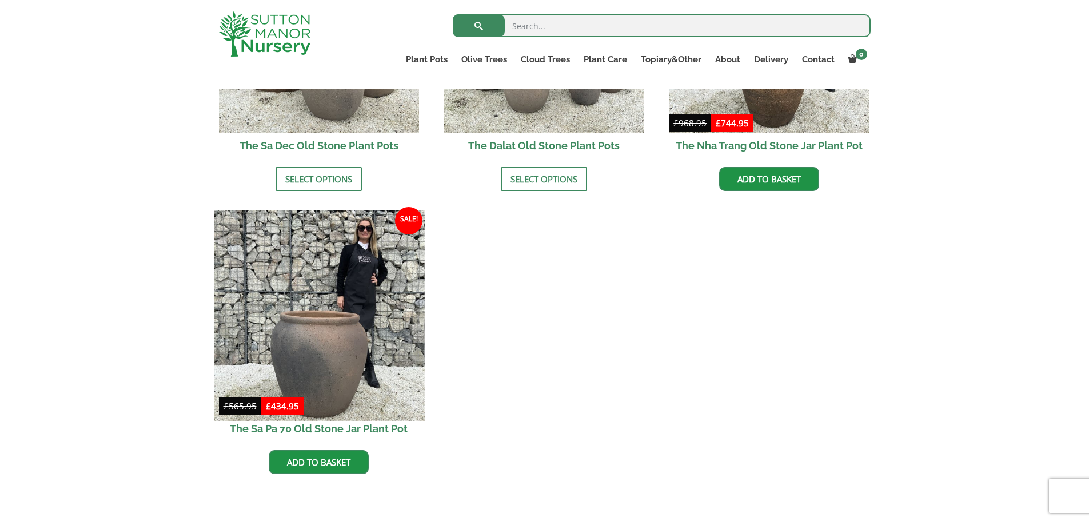
click at [337, 366] on img at bounding box center [319, 315] width 210 height 210
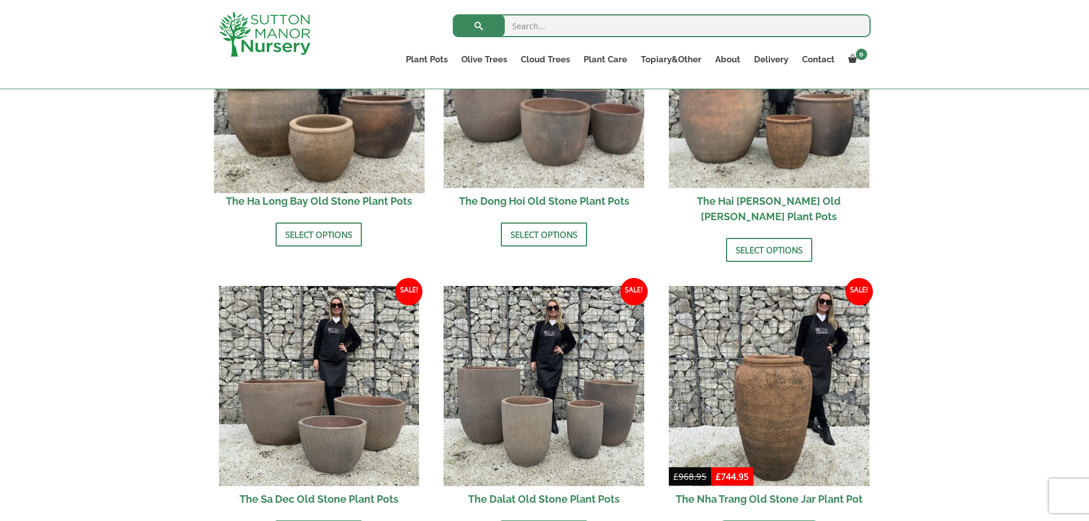
scroll to position [476, 0]
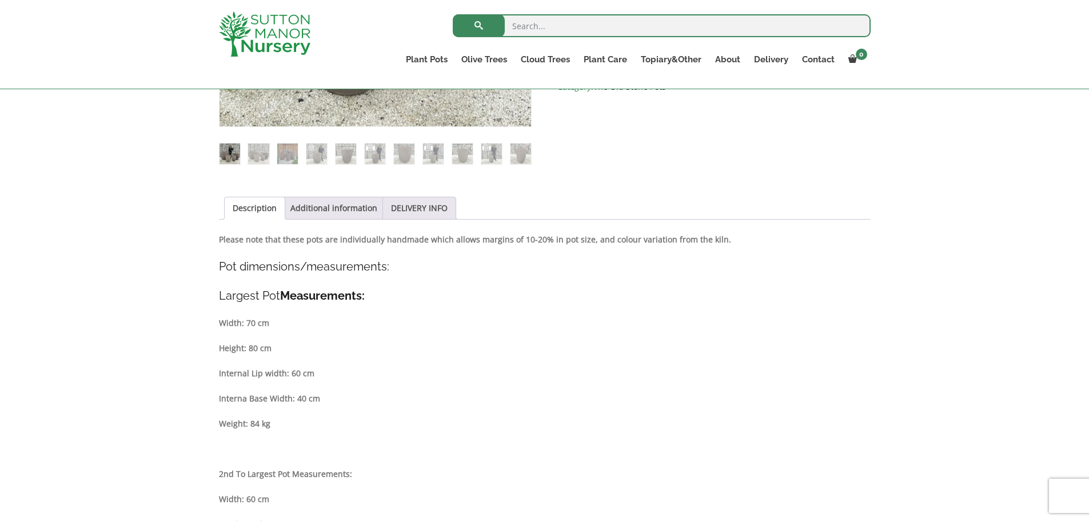
scroll to position [572, 0]
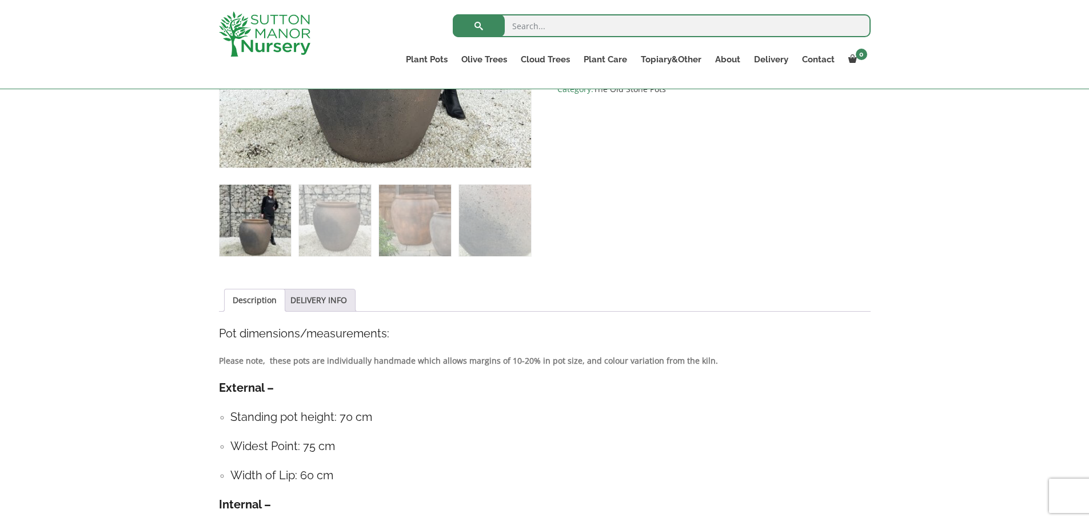
scroll to position [381, 0]
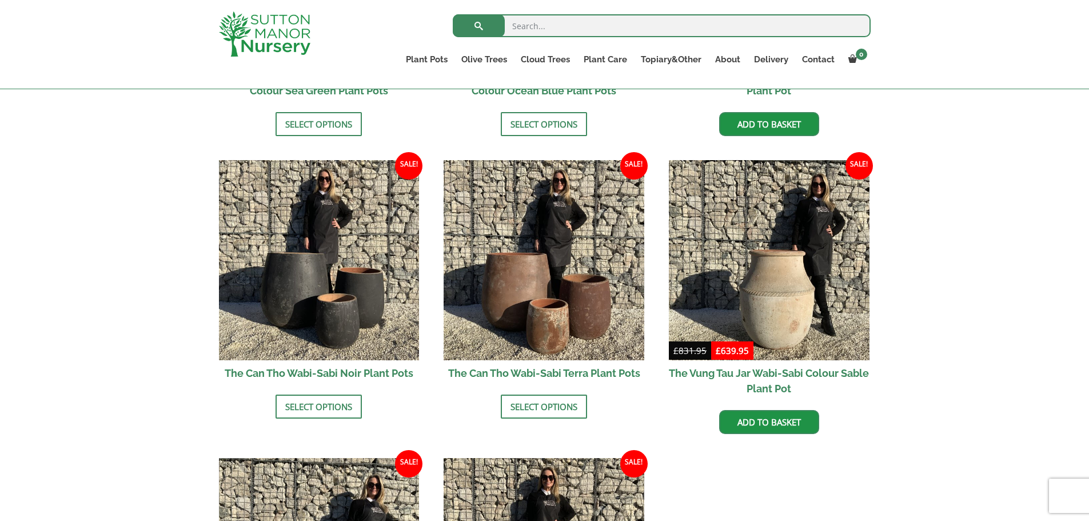
scroll to position [1143, 0]
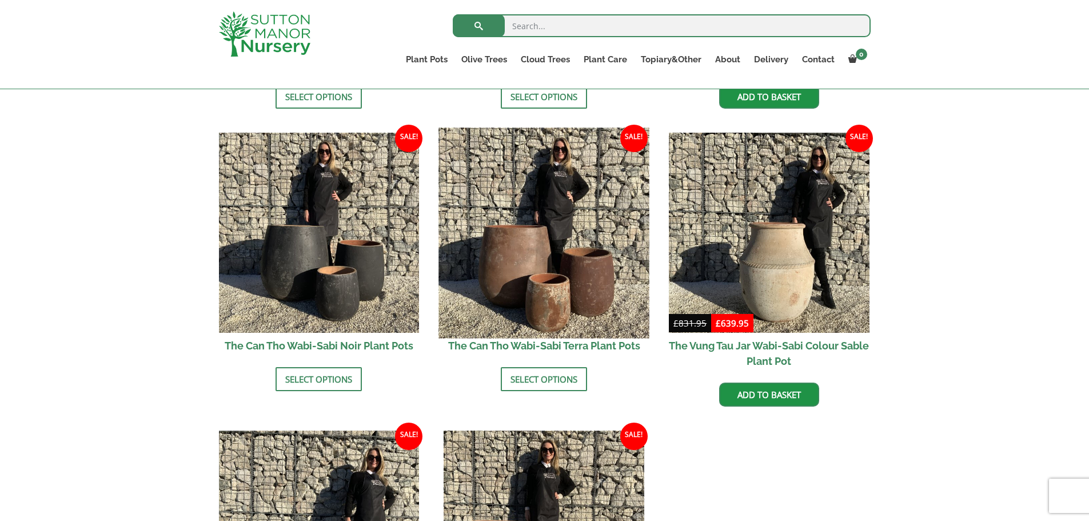
click at [513, 285] on img at bounding box center [544, 232] width 210 height 210
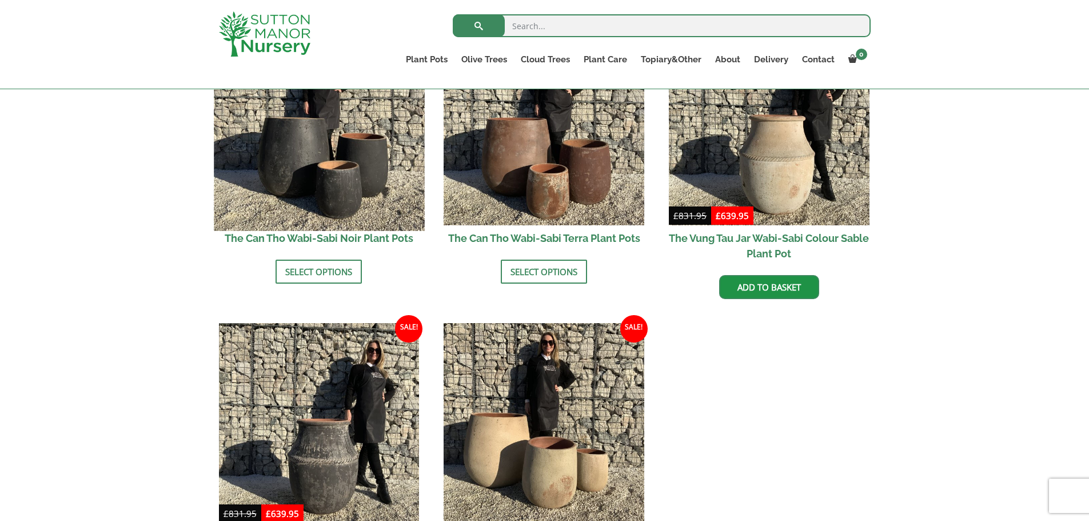
scroll to position [1334, 0]
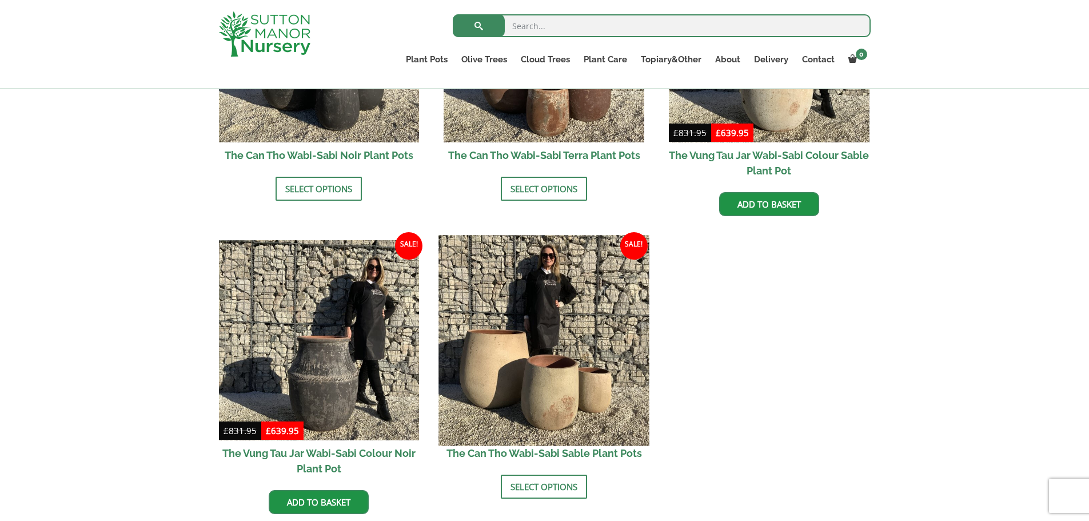
click at [511, 323] on img at bounding box center [544, 340] width 210 height 210
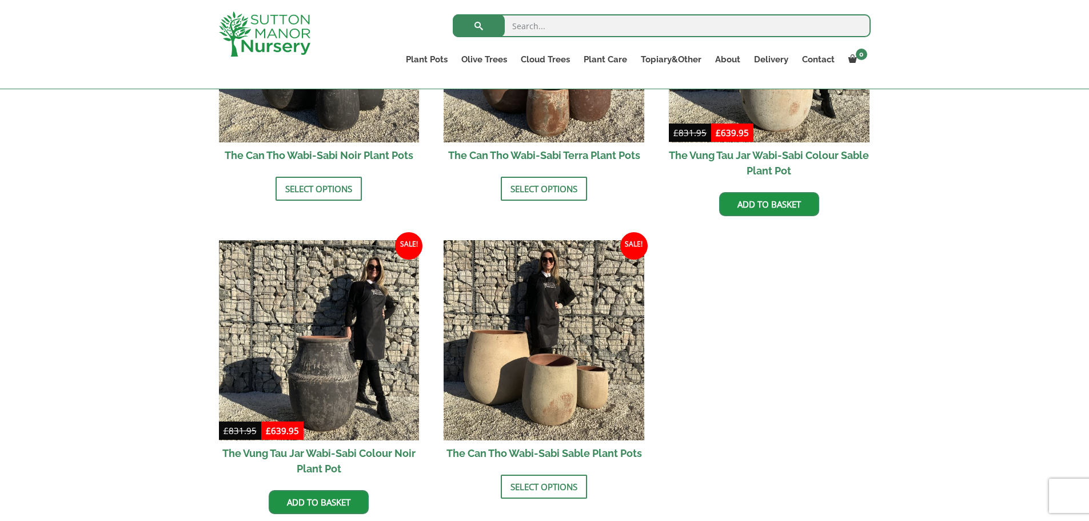
scroll to position [1143, 0]
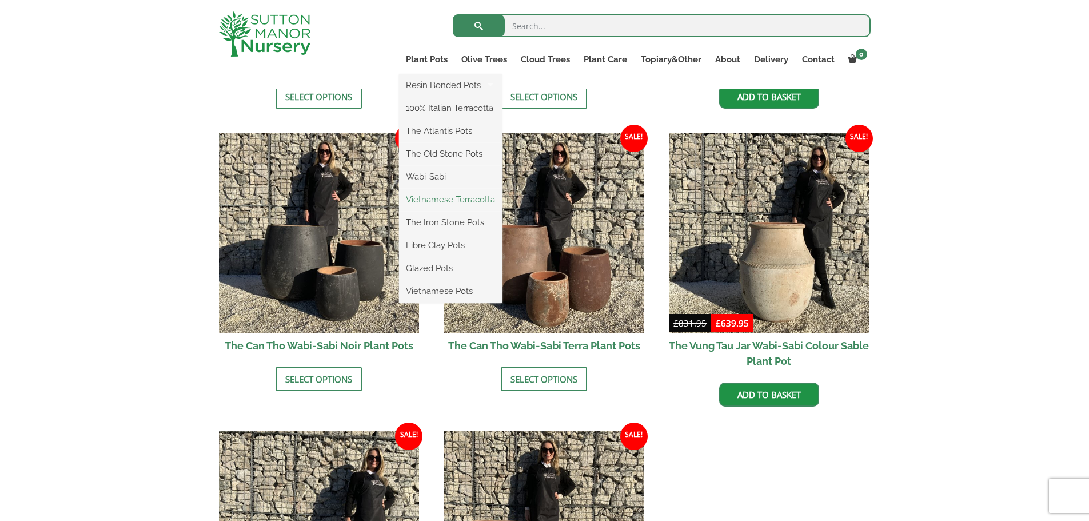
click at [444, 202] on link "Vietnamese Terracotta" at bounding box center [450, 199] width 103 height 17
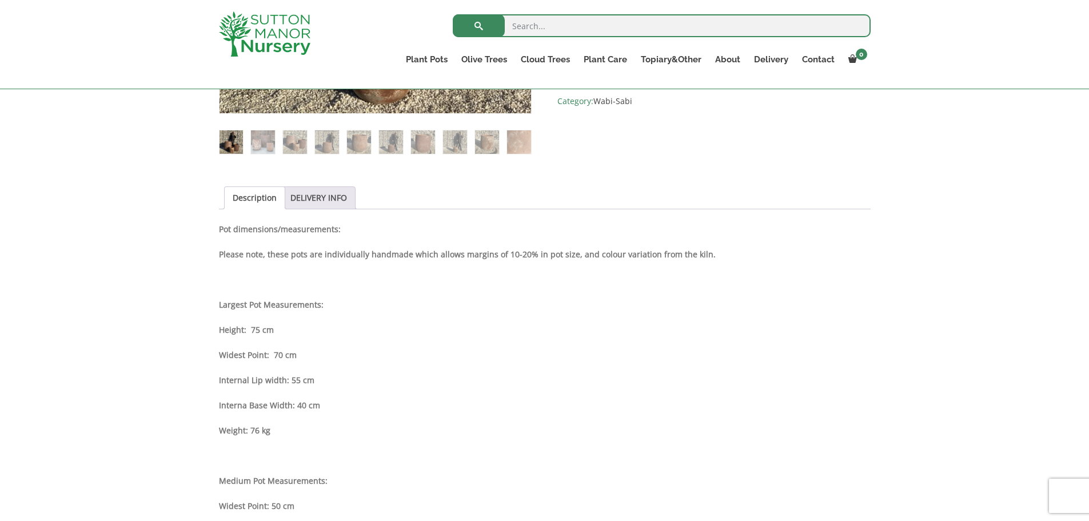
scroll to position [572, 0]
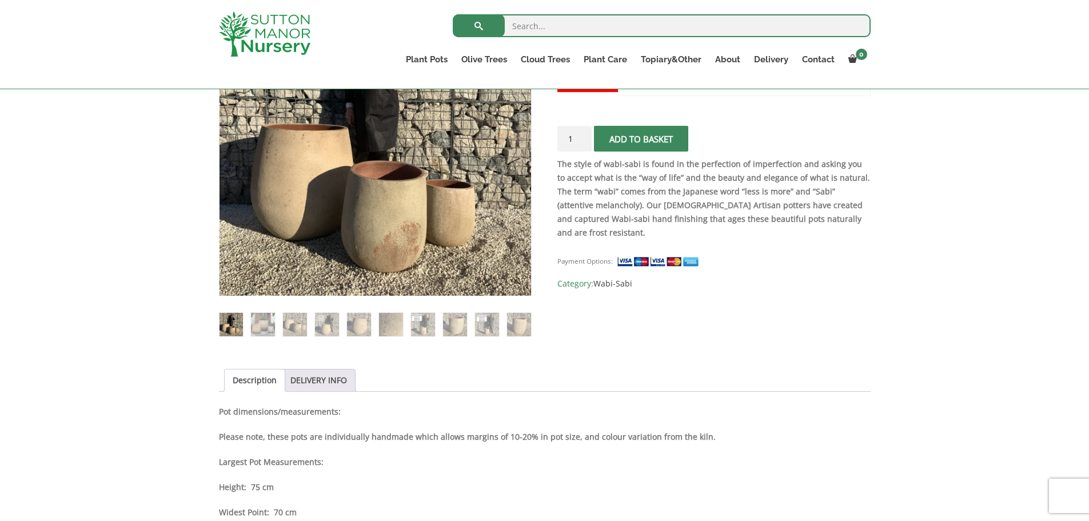
scroll to position [286, 0]
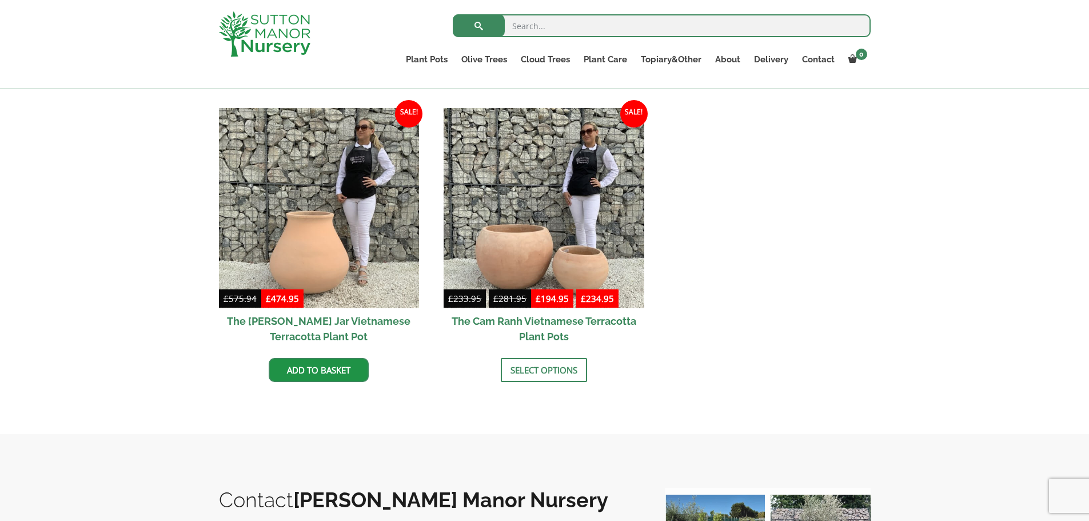
scroll to position [95, 0]
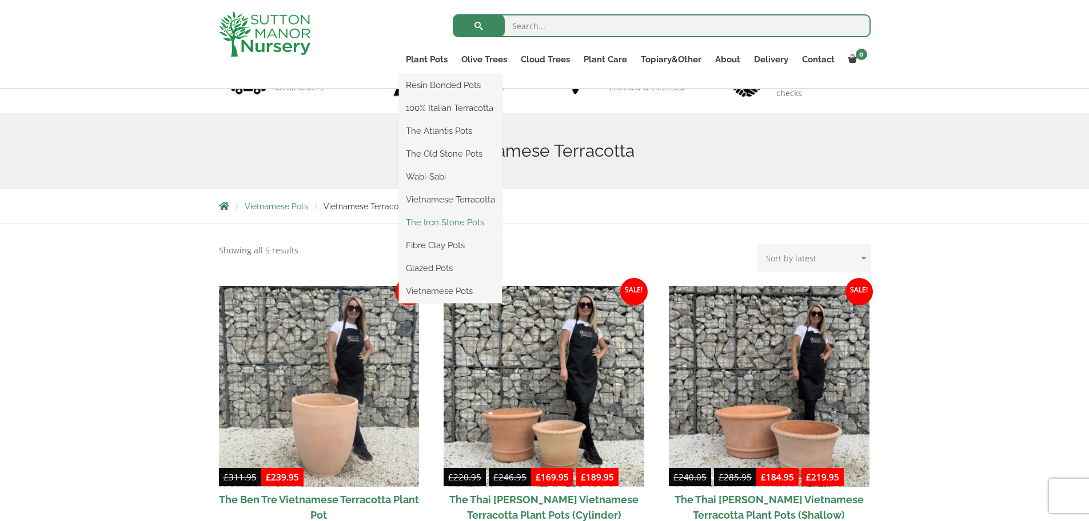
click at [424, 216] on link "The Iron Stone Pots" at bounding box center [450, 222] width 103 height 17
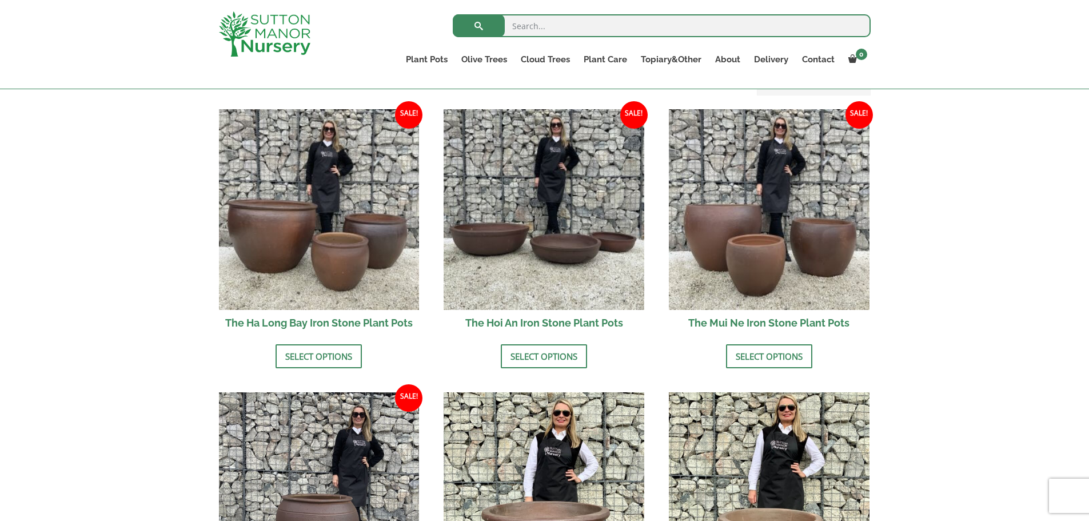
scroll to position [286, 0]
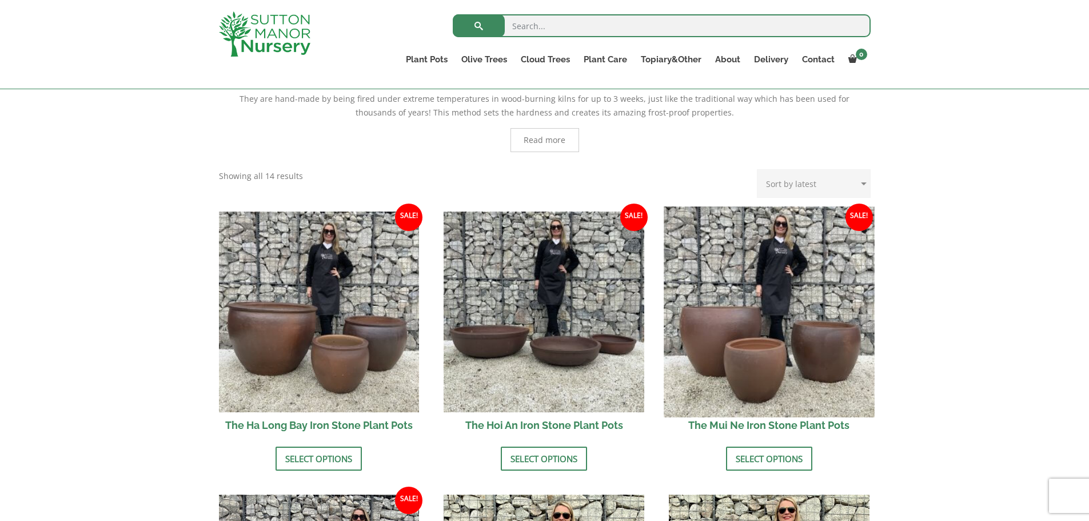
click at [739, 347] on img at bounding box center [769, 311] width 210 height 210
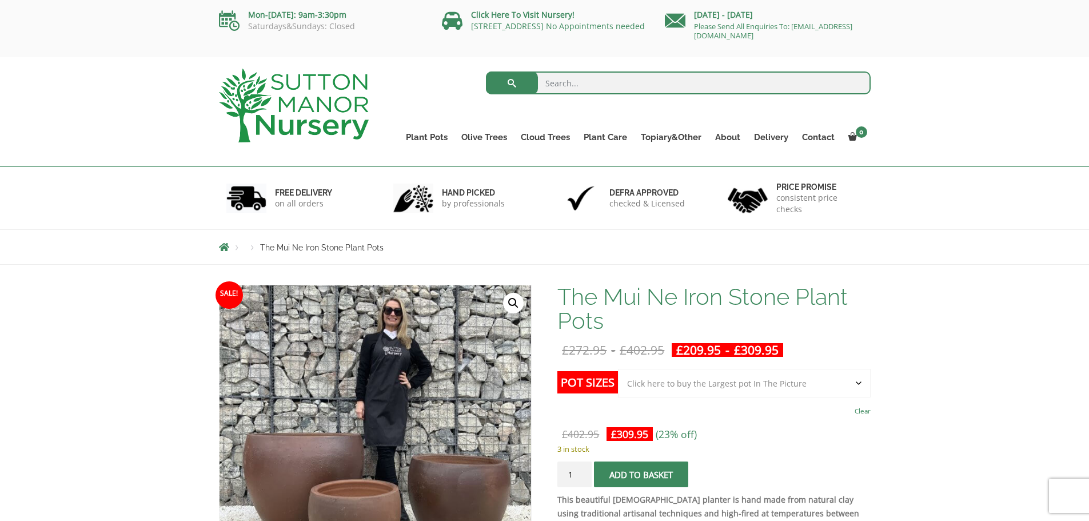
click at [648, 376] on select "Choose an option Click here to buy the 3rd to Largest Pot In The Picture Click …" at bounding box center [744, 383] width 252 height 29
click at [618, 369] on select "Choose an option Click here to buy the 3rd to Largest Pot In The Picture Click …" at bounding box center [744, 383] width 252 height 29
click at [709, 449] on p "3 in stock" at bounding box center [713, 449] width 313 height 14
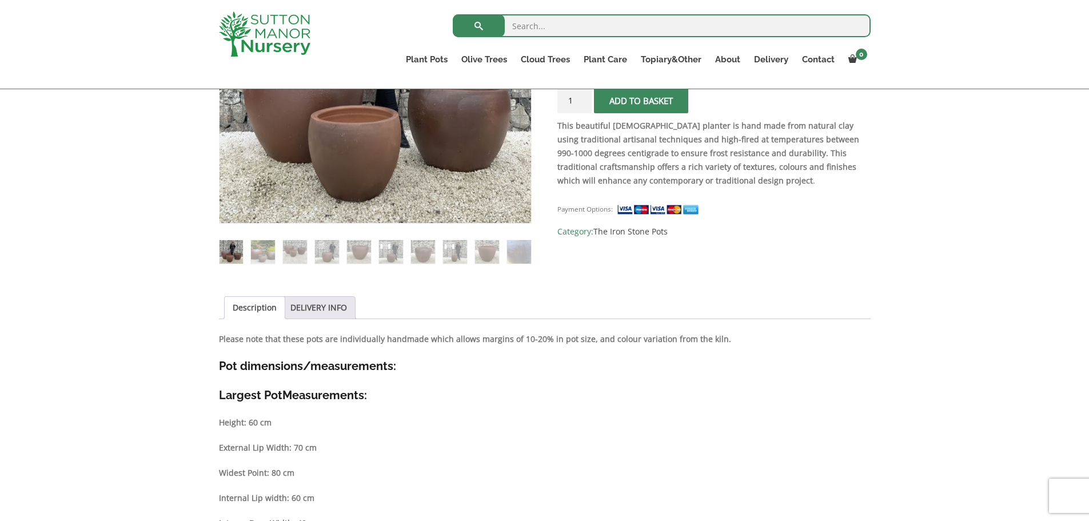
scroll to position [381, 0]
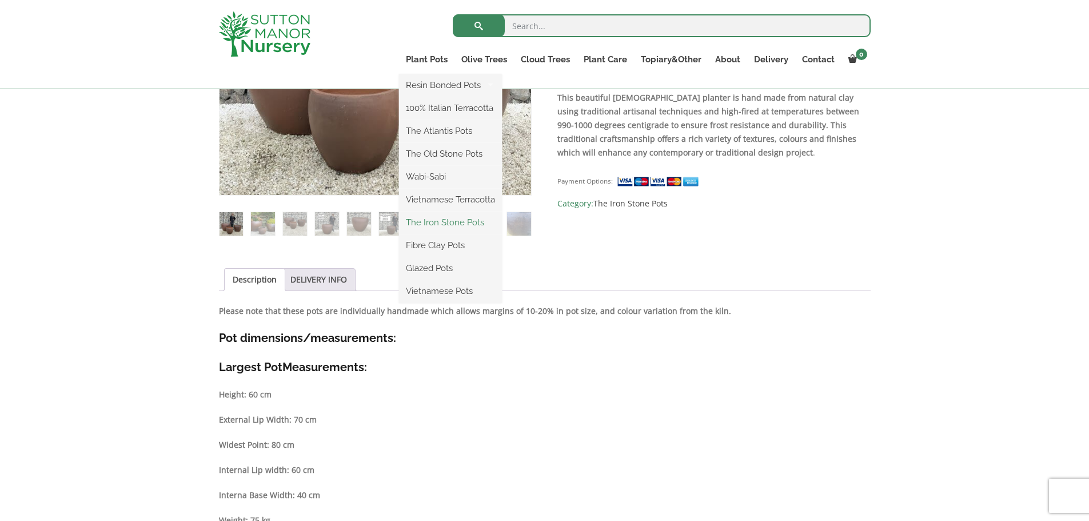
click at [451, 226] on link "The Iron Stone Pots" at bounding box center [450, 222] width 103 height 17
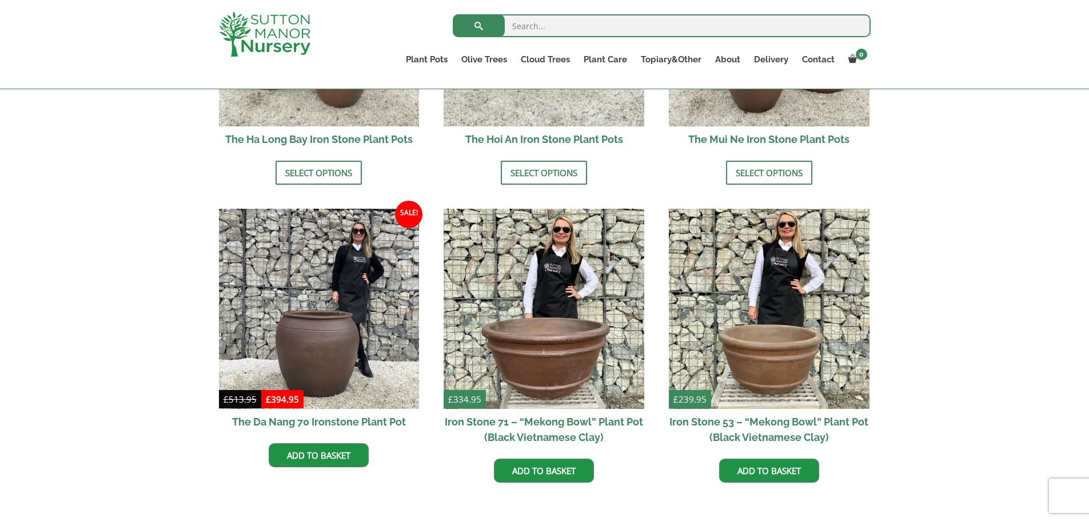
scroll to position [381, 0]
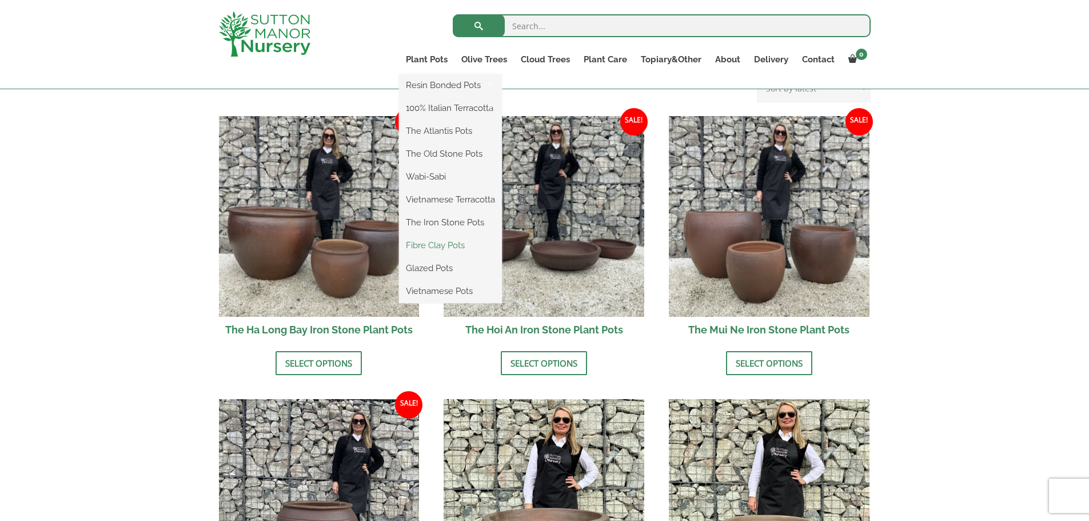
click at [434, 246] on link "Fibre Clay Pots" at bounding box center [450, 245] width 103 height 17
click at [441, 285] on link "Vietnamese Pots" at bounding box center [450, 290] width 103 height 17
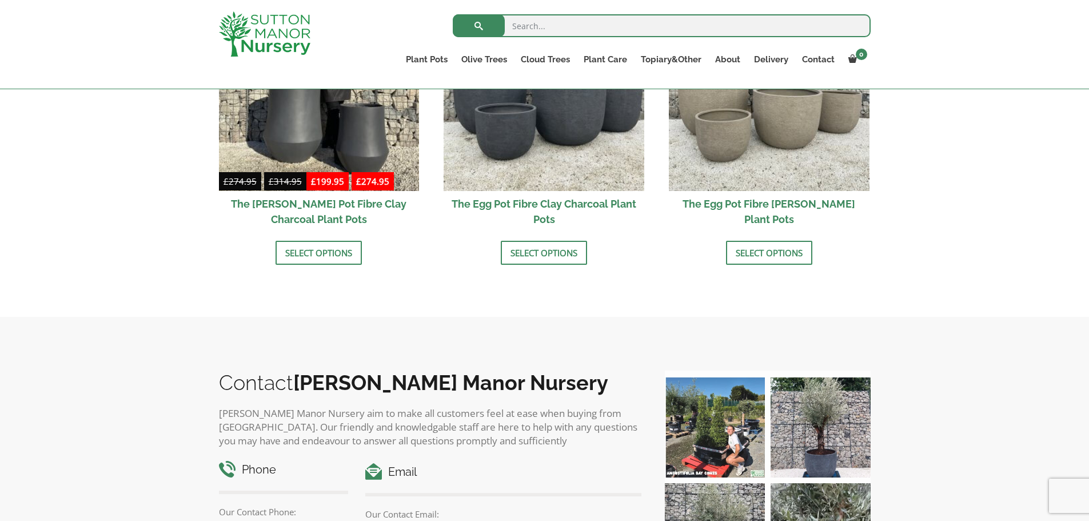
scroll to position [286, 0]
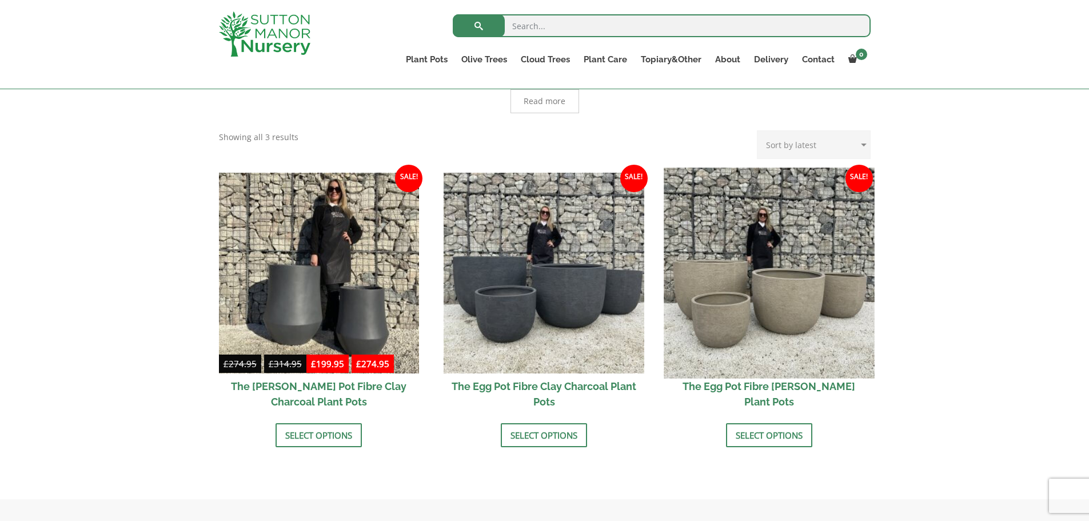
click at [782, 261] on img at bounding box center [769, 273] width 210 height 210
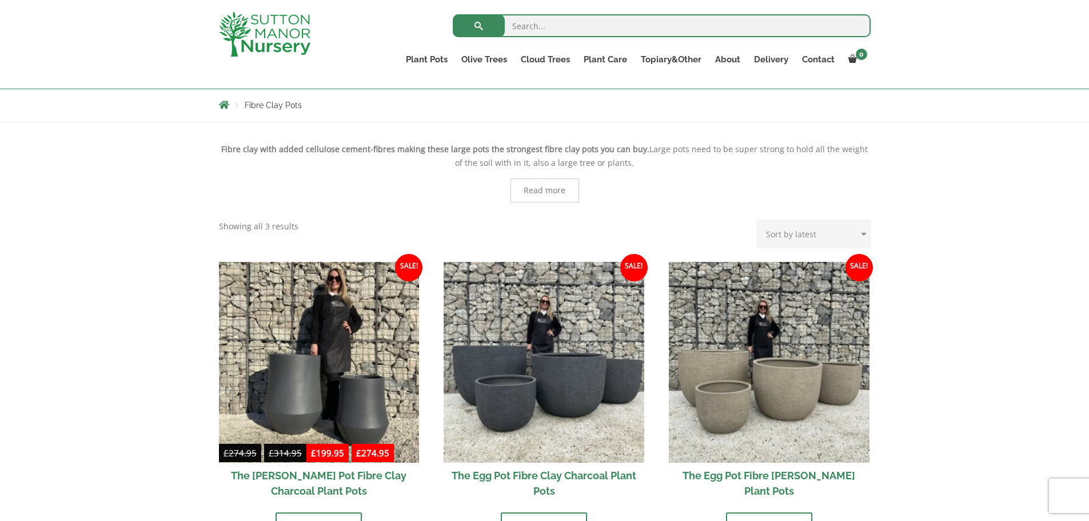
scroll to position [190, 0]
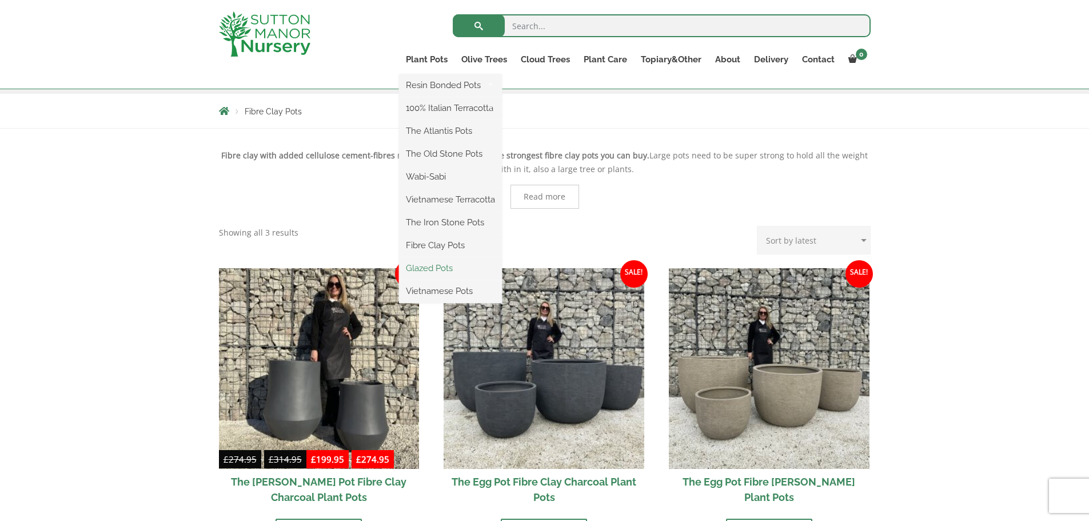
click at [413, 268] on link "Glazed Pots" at bounding box center [450, 268] width 103 height 17
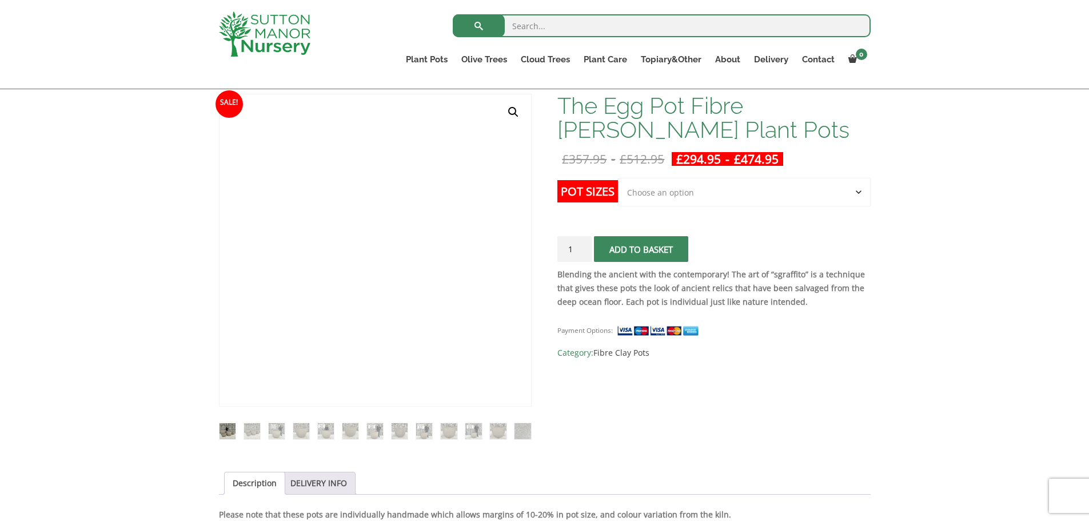
scroll to position [95, 0]
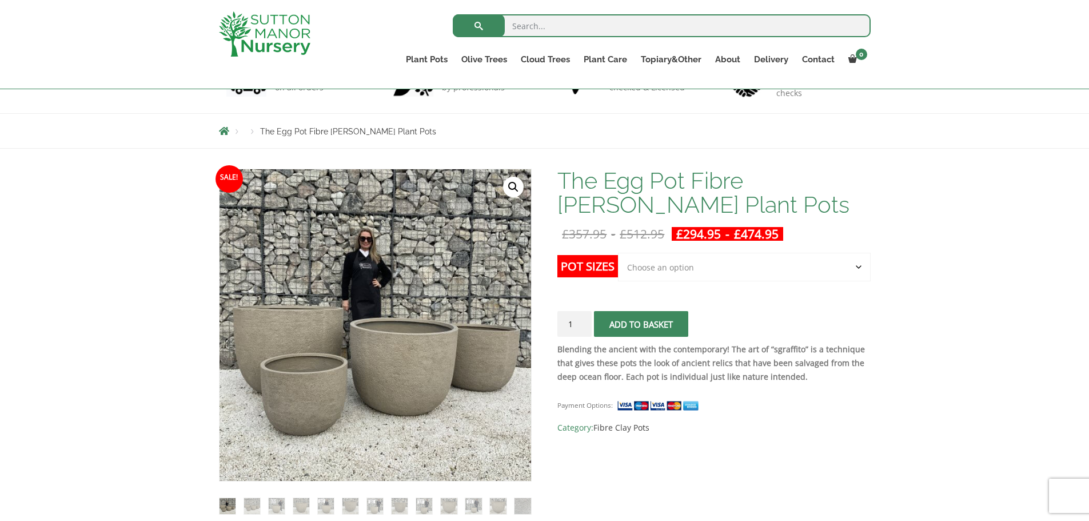
click at [674, 262] on select "Choose an option Click here to buy the 5th To Largest Pot In The Picture Click …" at bounding box center [744, 267] width 252 height 29
select select "Click here to buy the 2nd To Largest Pot In The Picture"
click at [618, 253] on select "Choose an option Click here to buy the 5th To Largest Pot In The Picture Click …" at bounding box center [744, 267] width 252 height 29
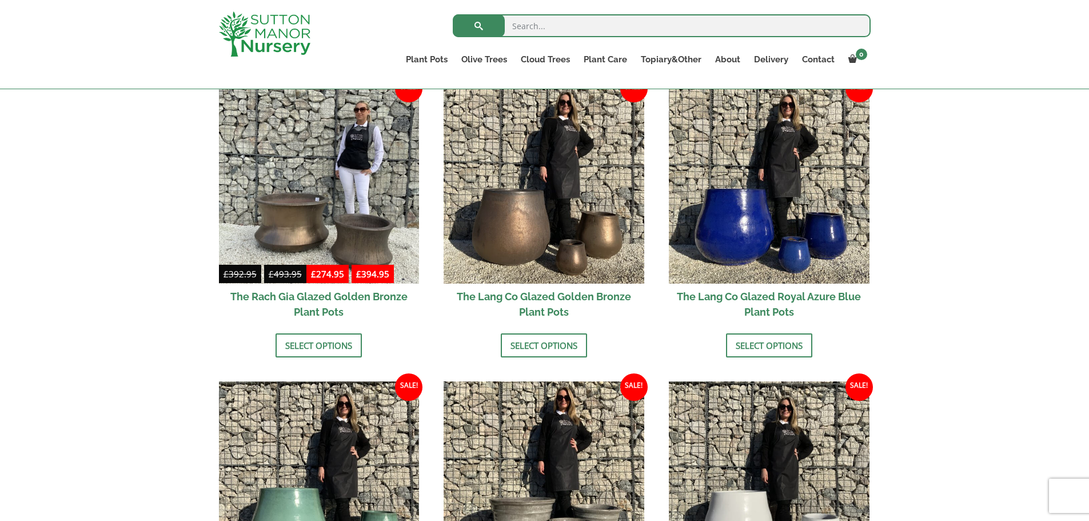
scroll to position [953, 0]
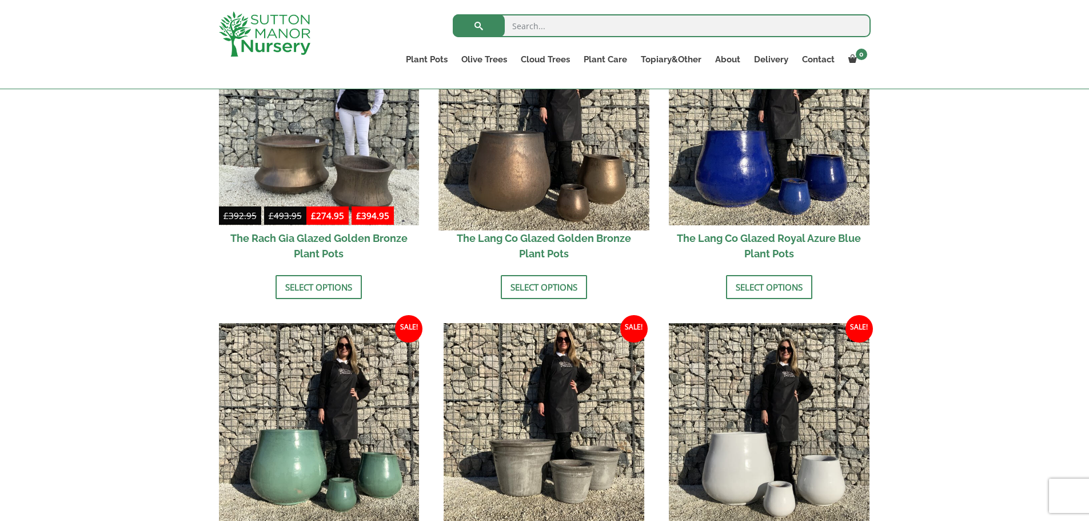
click at [513, 181] on img at bounding box center [544, 124] width 210 height 210
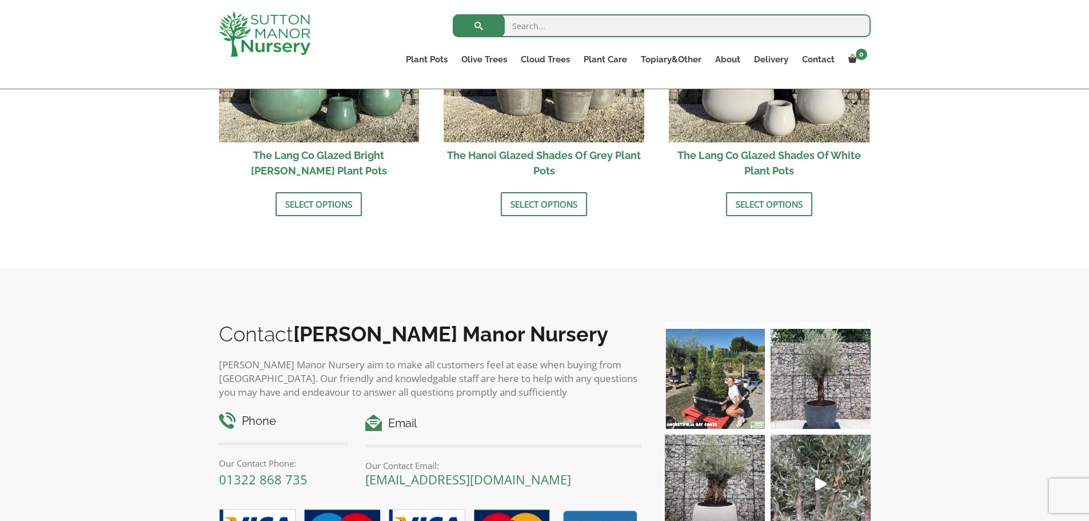
scroll to position [1143, 0]
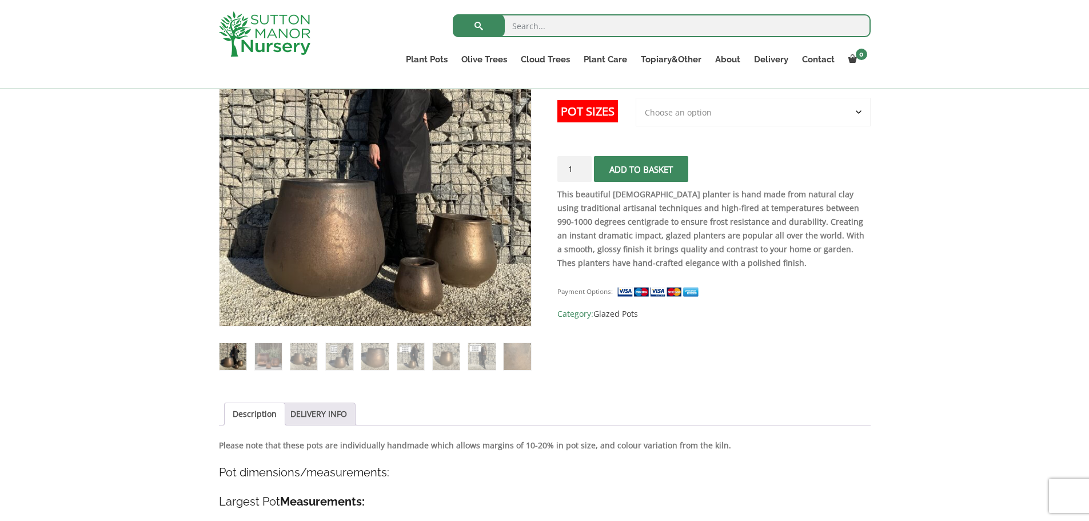
scroll to position [190, 0]
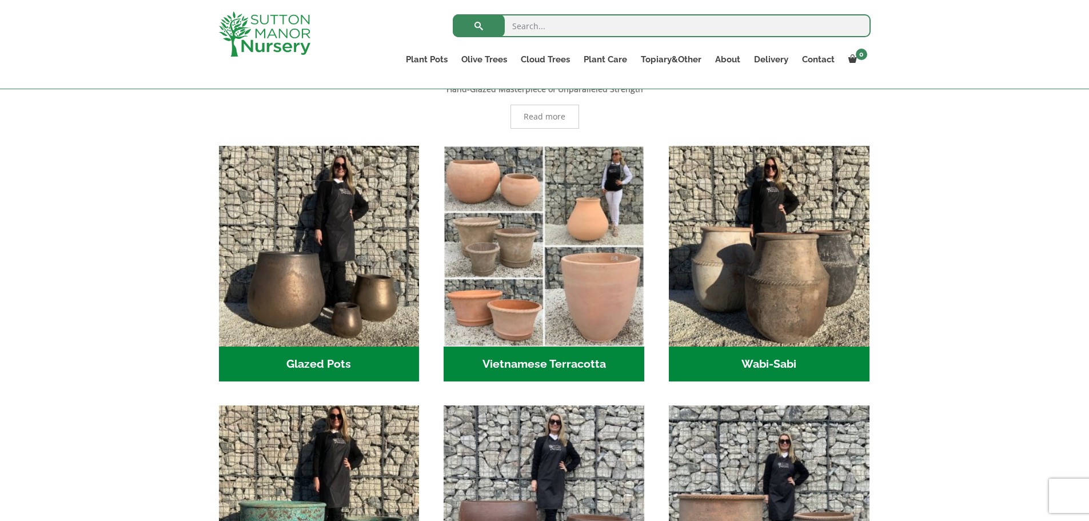
scroll to position [572, 0]
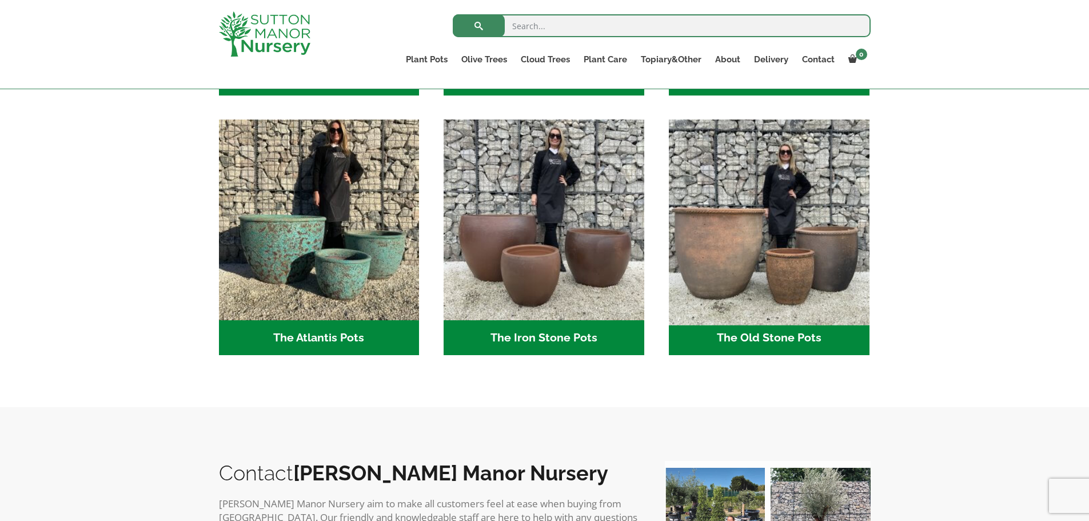
click at [793, 300] on img "Visit product category The Old Stone Pots" at bounding box center [769, 220] width 210 height 210
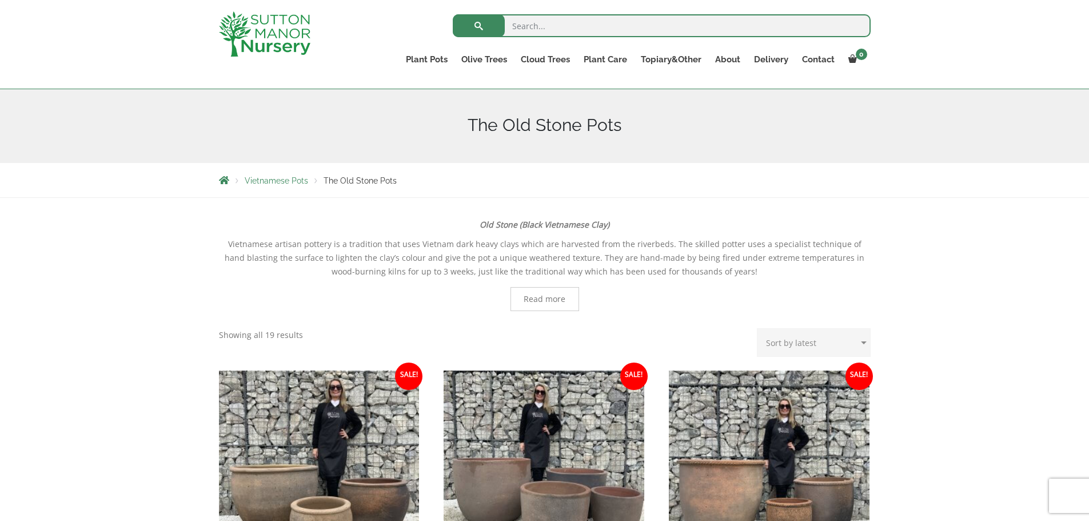
scroll to position [286, 0]
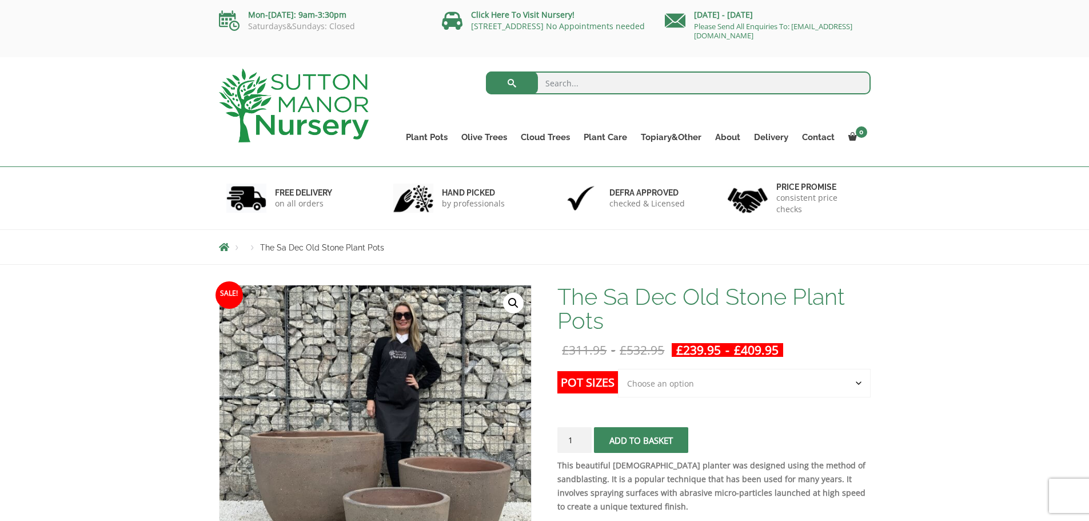
scroll to position [190, 0]
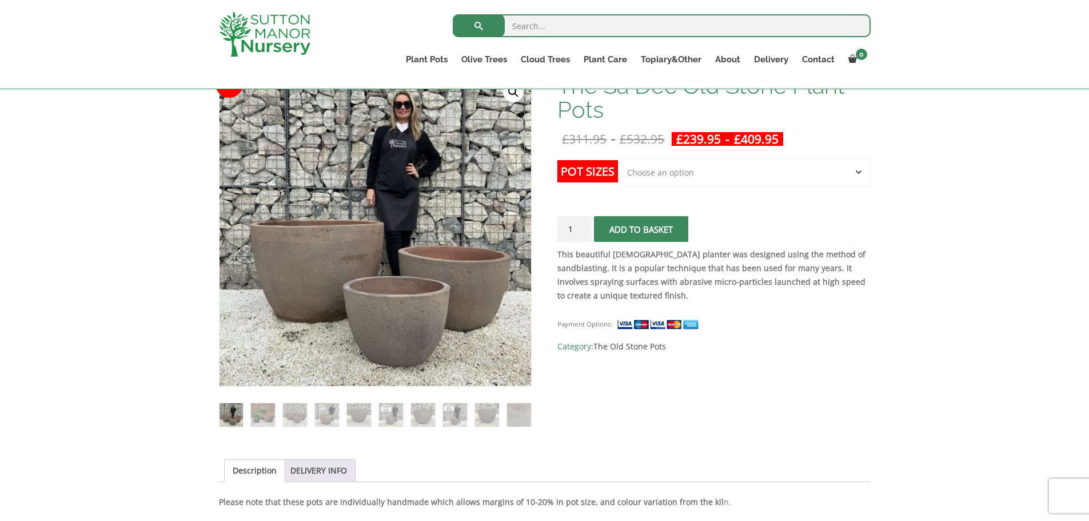
click at [639, 178] on select "Choose an option Click here to buy the 3rd to Largest Pot In The Picture Click …" at bounding box center [744, 172] width 252 height 29
select select "Click here to buy the Largest pot In The Picture"
click at [618, 158] on select "Choose an option Click here to buy the 3rd to Largest Pot In The Picture Click …" at bounding box center [744, 172] width 252 height 29
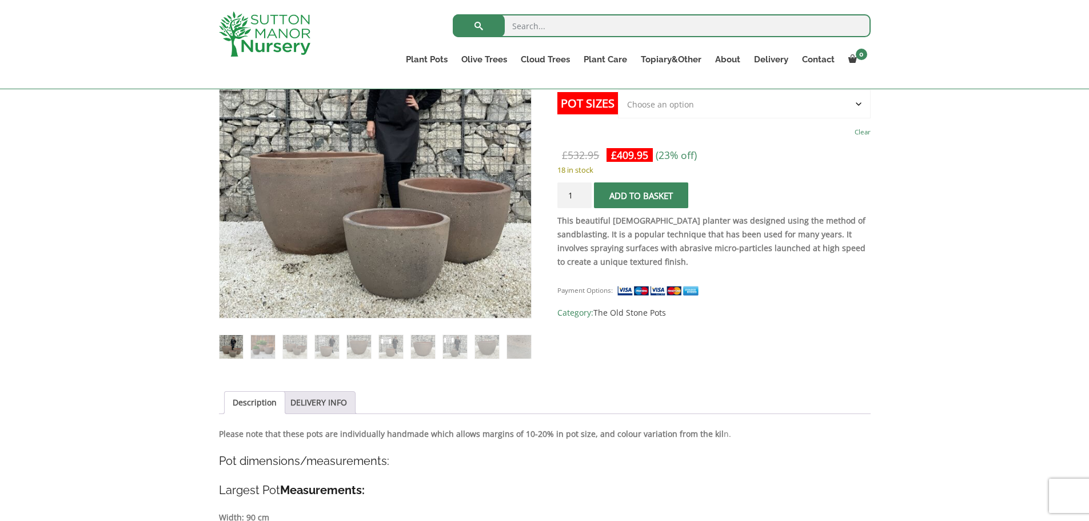
scroll to position [286, 0]
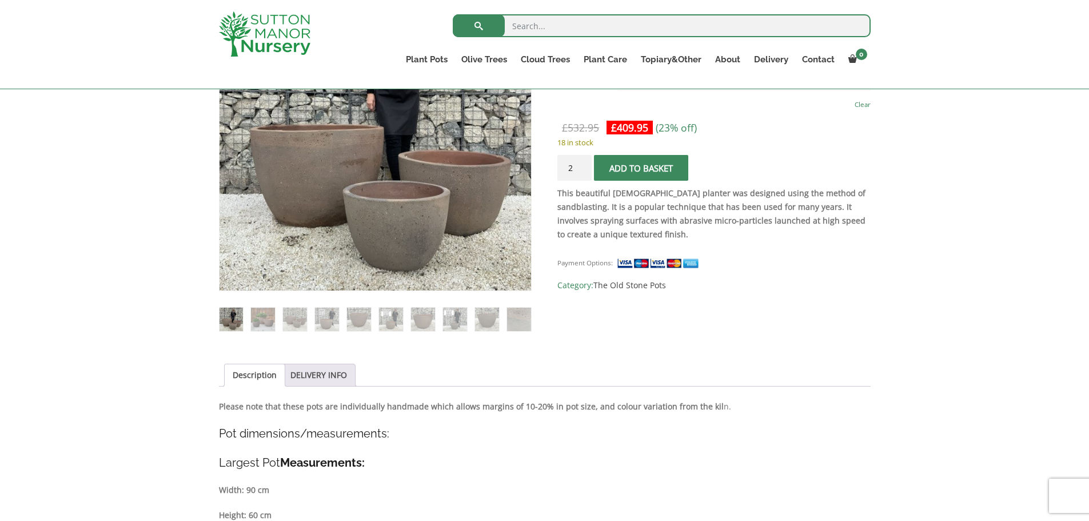
click at [581, 168] on input "2" at bounding box center [574, 168] width 34 height 26
click at [581, 168] on input "3" at bounding box center [574, 168] width 34 height 26
type input "4"
click at [581, 168] on input "4" at bounding box center [574, 168] width 34 height 26
click at [641, 168] on span "submit" at bounding box center [641, 168] width 0 height 0
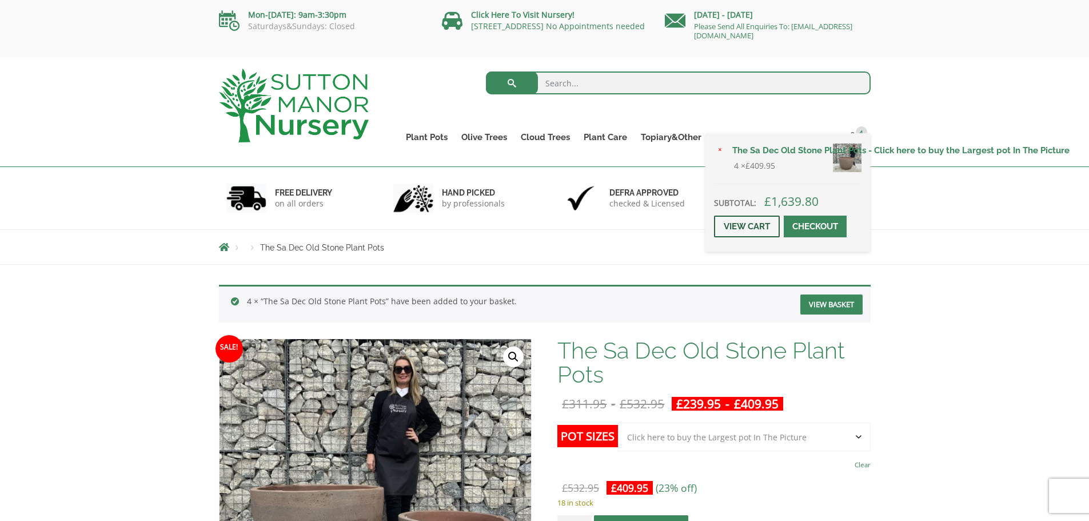
click at [751, 220] on link "View cart" at bounding box center [747, 227] width 66 height 22
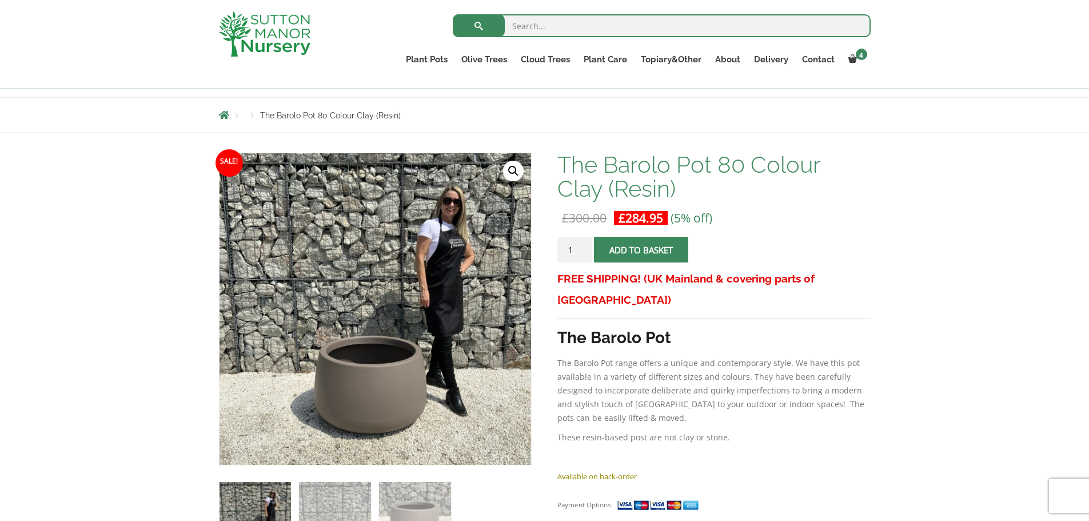
scroll to position [190, 0]
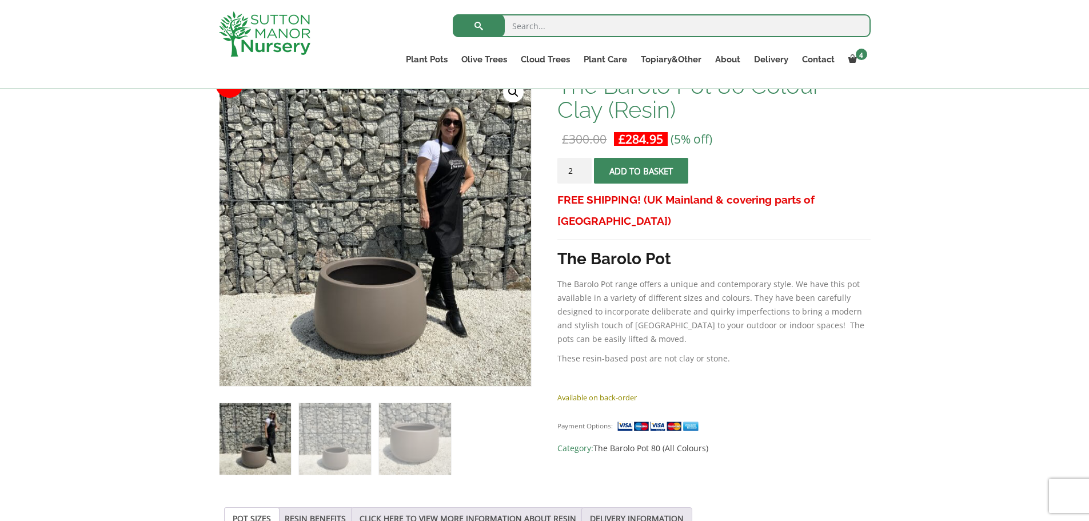
click at [583, 168] on input "2" at bounding box center [574, 171] width 34 height 26
click at [583, 168] on input "3" at bounding box center [574, 171] width 34 height 26
type input "4"
click at [583, 168] on input "4" at bounding box center [574, 171] width 34 height 26
click at [641, 171] on span "submit" at bounding box center [641, 171] width 0 height 0
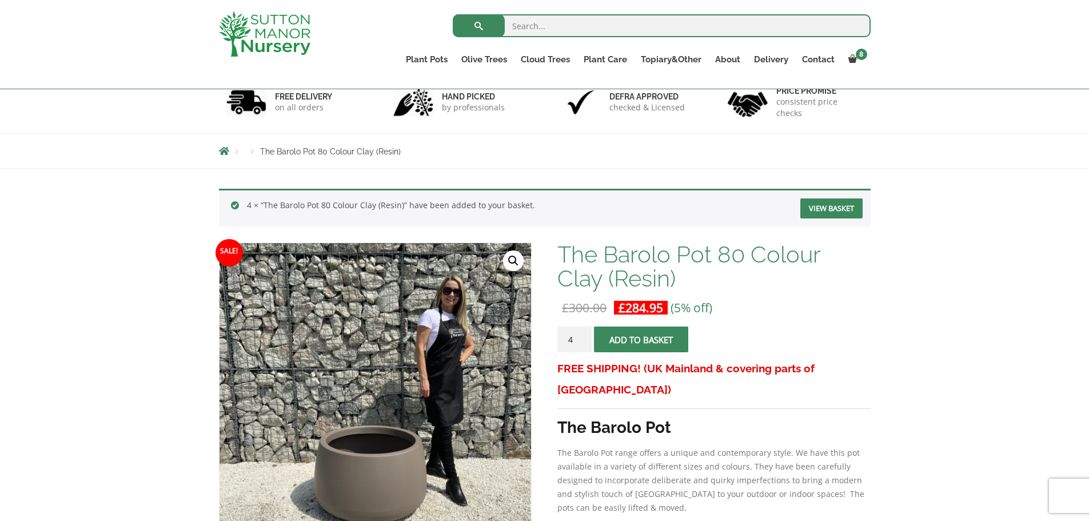
scroll to position [190, 0]
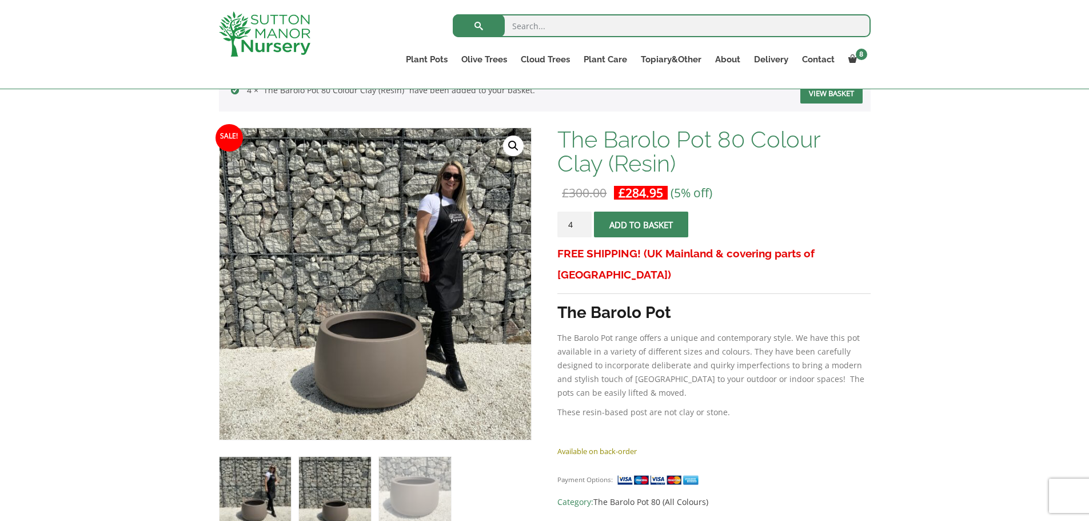
click at [329, 484] on img at bounding box center [334, 492] width 71 height 71
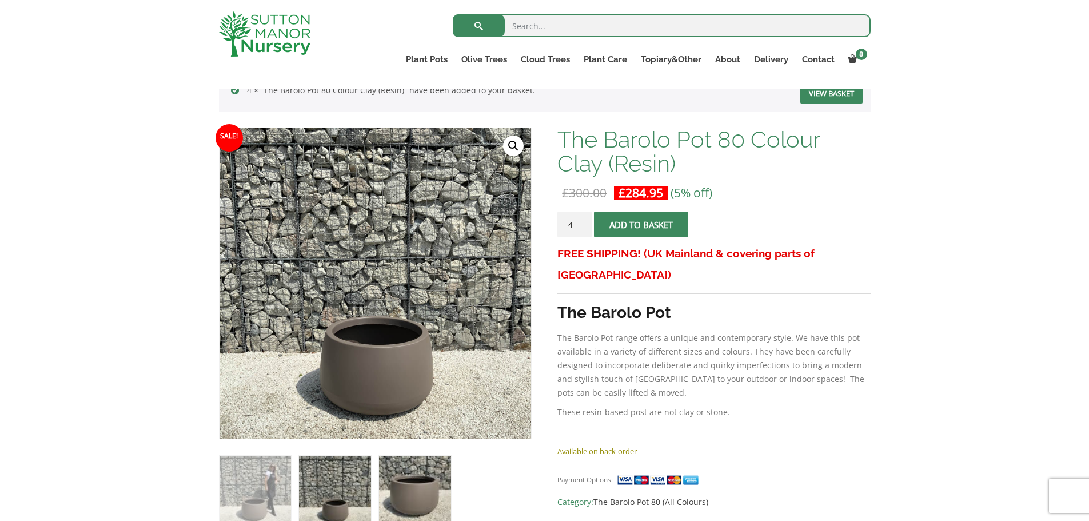
click at [400, 481] on img at bounding box center [414, 491] width 71 height 71
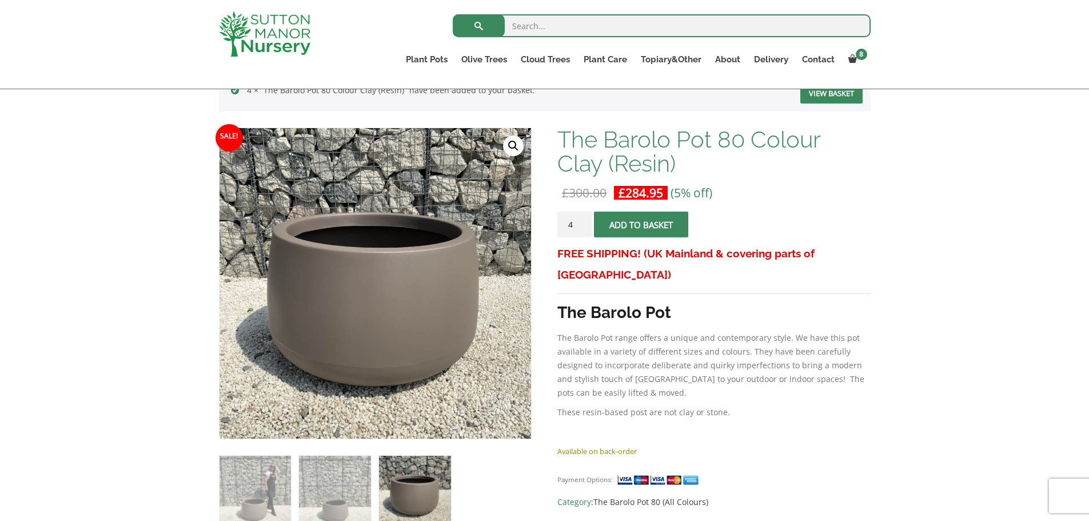
click at [527, 23] on input "search" at bounding box center [662, 25] width 418 height 23
type input "barolo"
click at [453, 14] on button "submit" at bounding box center [479, 25] width 52 height 23
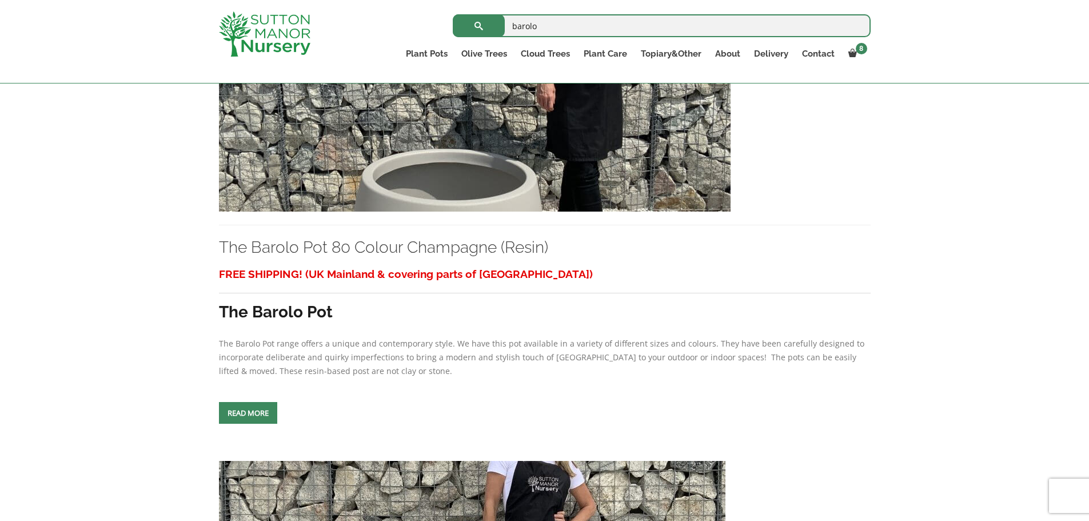
scroll to position [4383, 0]
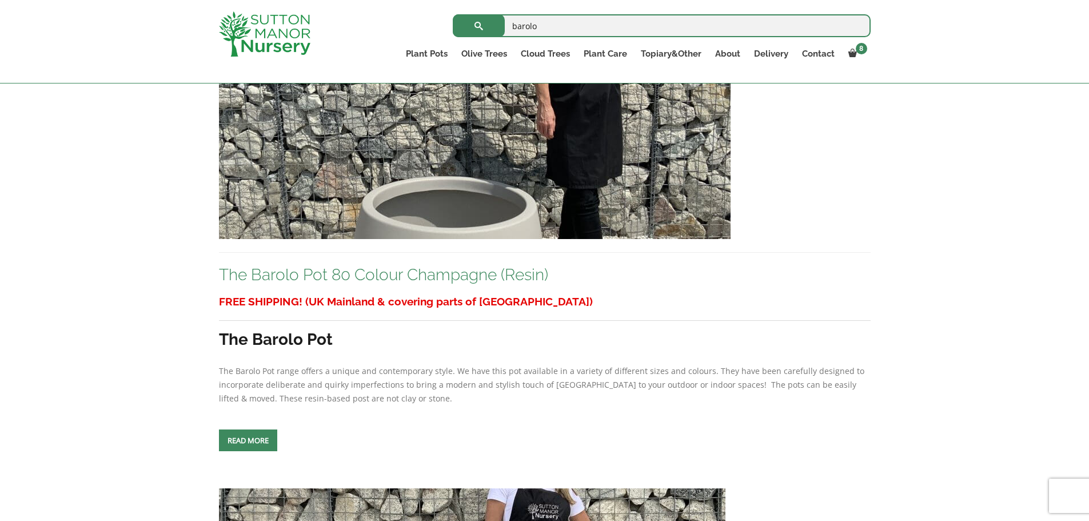
click at [385, 278] on link "The Barolo Pot 80 Colour Champagne (Resin)" at bounding box center [383, 274] width 329 height 19
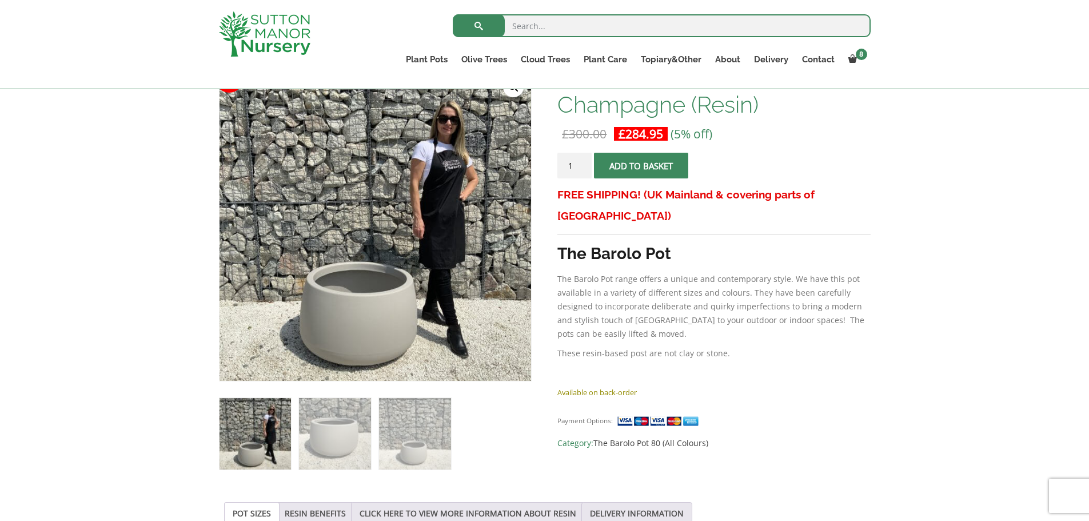
scroll to position [286, 0]
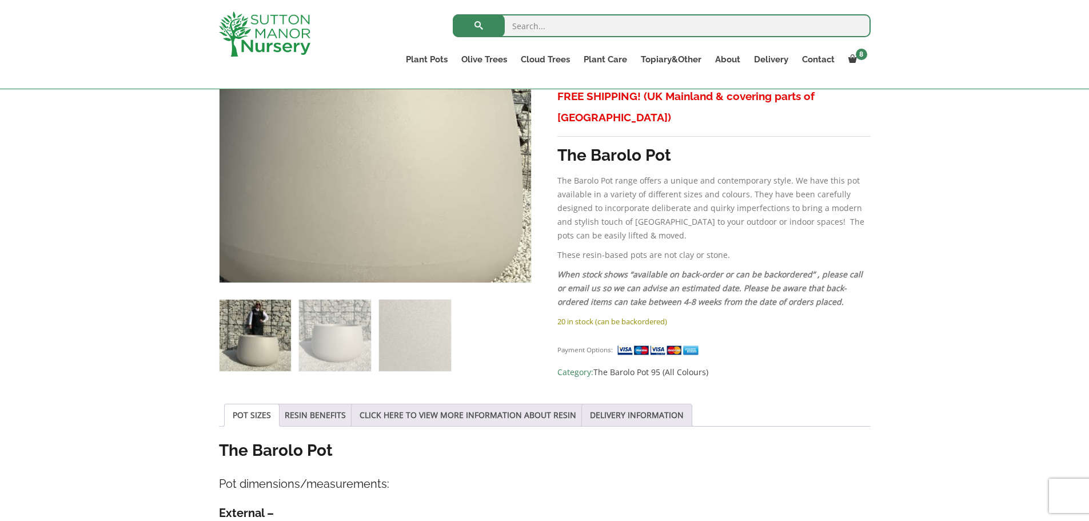
scroll to position [381, 0]
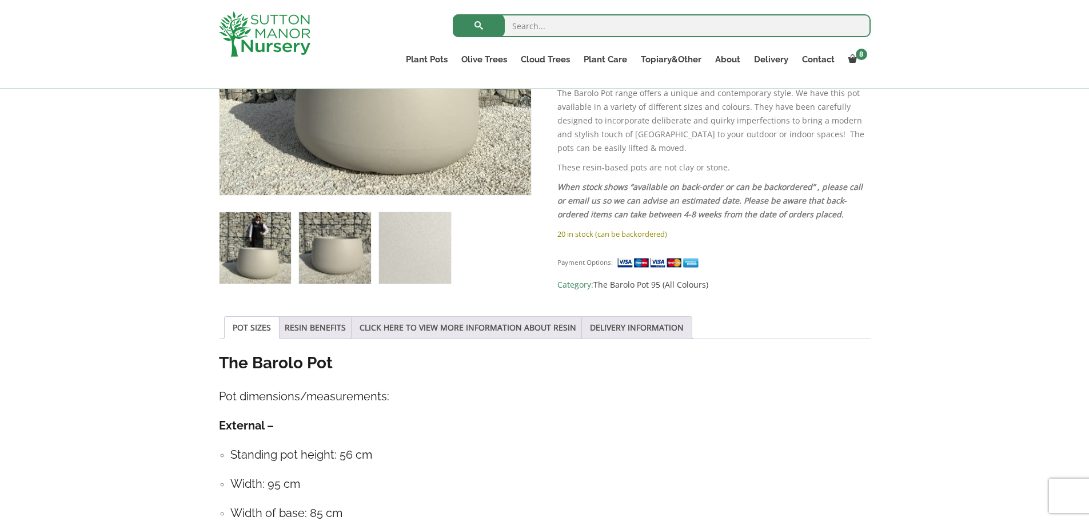
click at [343, 254] on img at bounding box center [334, 247] width 71 height 71
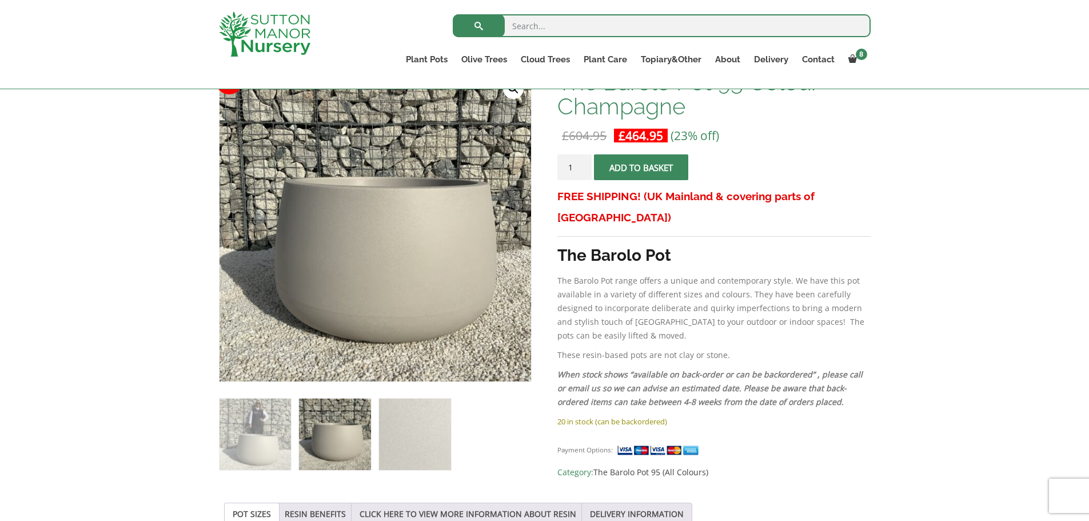
scroll to position [190, 0]
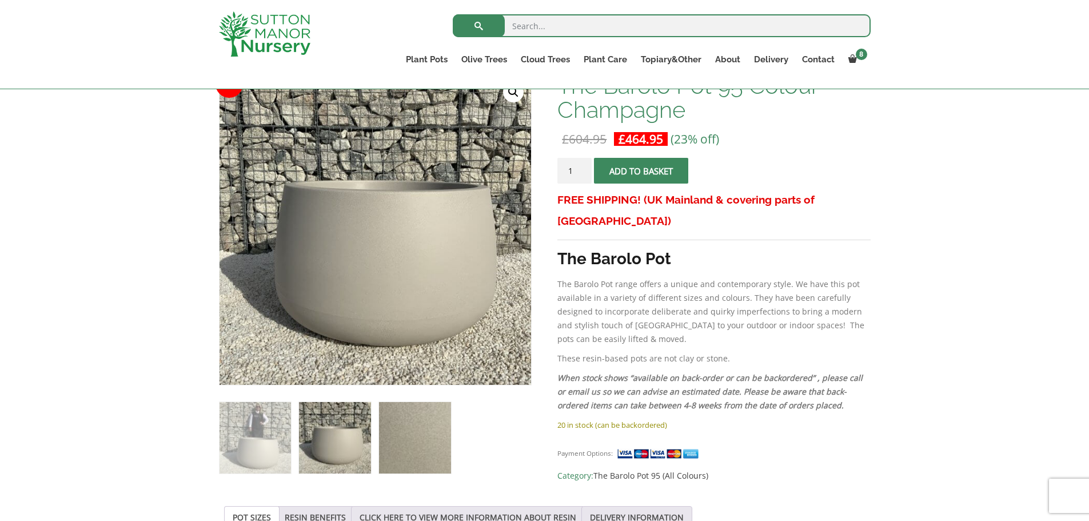
click at [416, 436] on img at bounding box center [414, 437] width 71 height 71
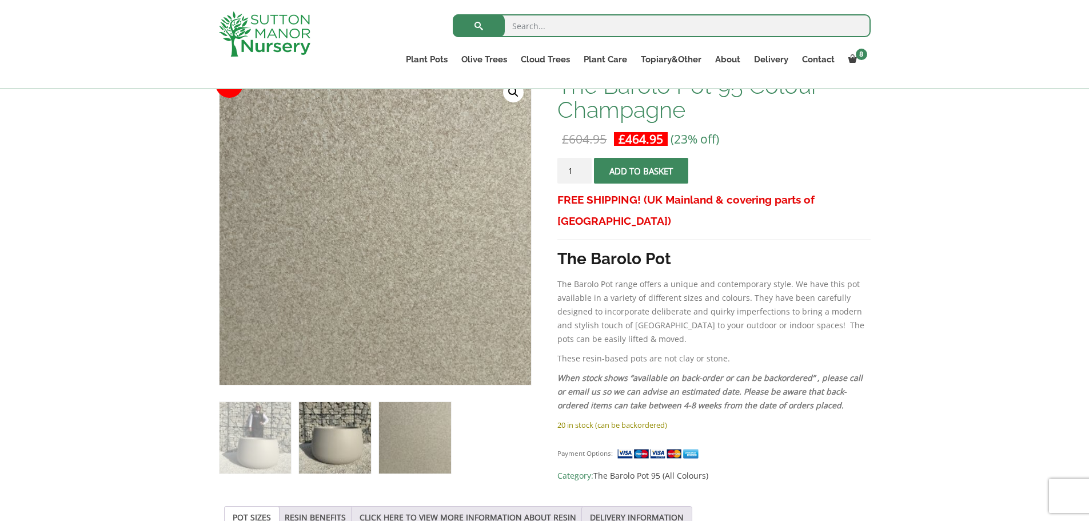
click at [360, 424] on img at bounding box center [334, 437] width 71 height 71
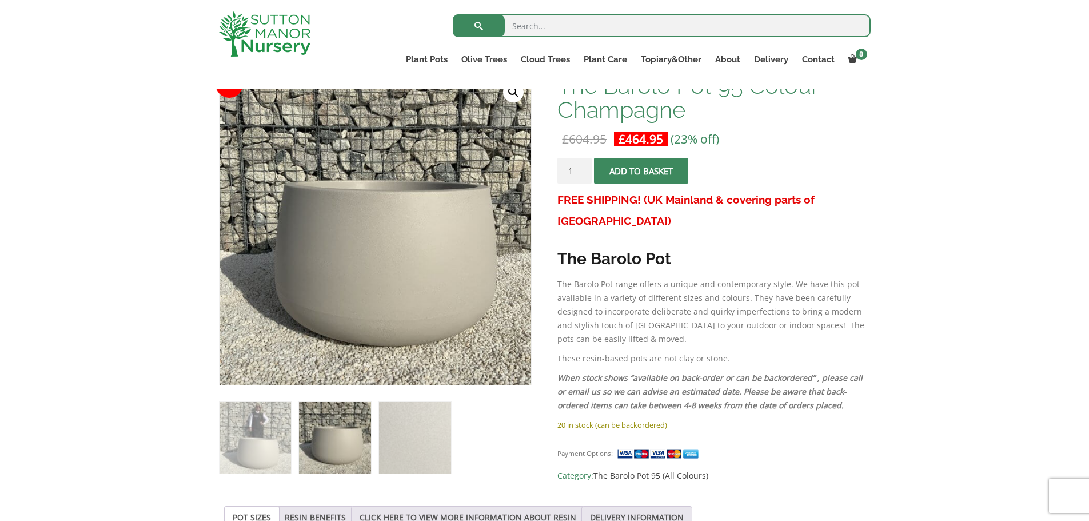
click at [300, 424] on img at bounding box center [334, 437] width 71 height 71
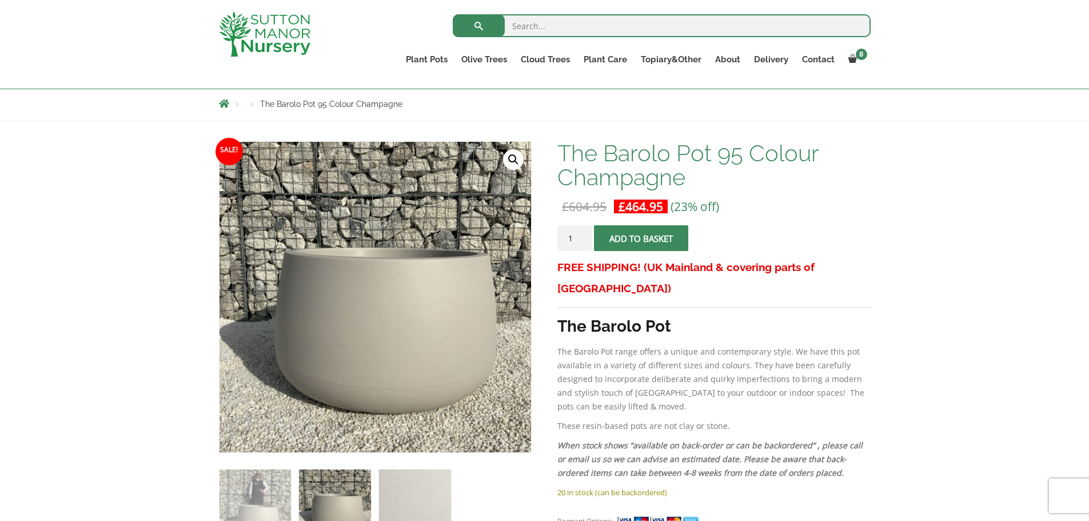
scroll to position [95, 0]
